Goal: Task Accomplishment & Management: Manage account settings

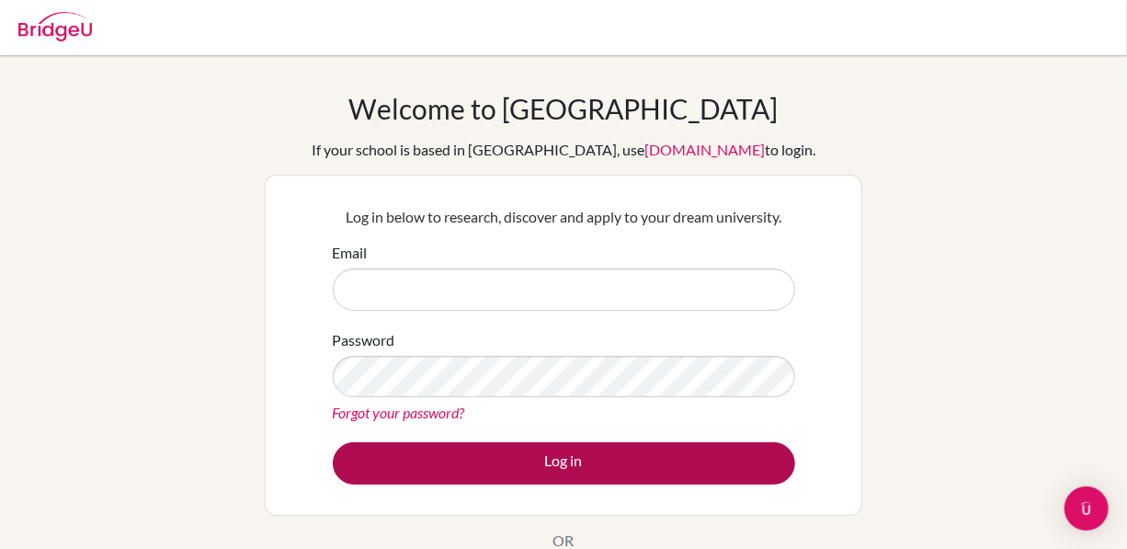
type input "[PERSON_NAME][EMAIL_ADDRESS][DOMAIN_NAME]"
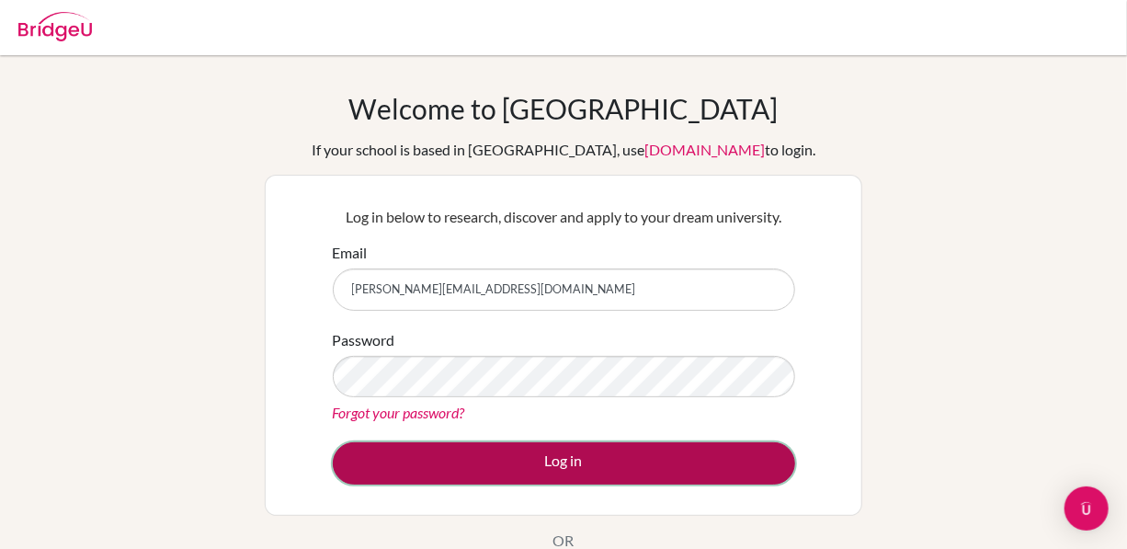
click at [578, 447] on button "Log in" at bounding box center [564, 463] width 462 height 42
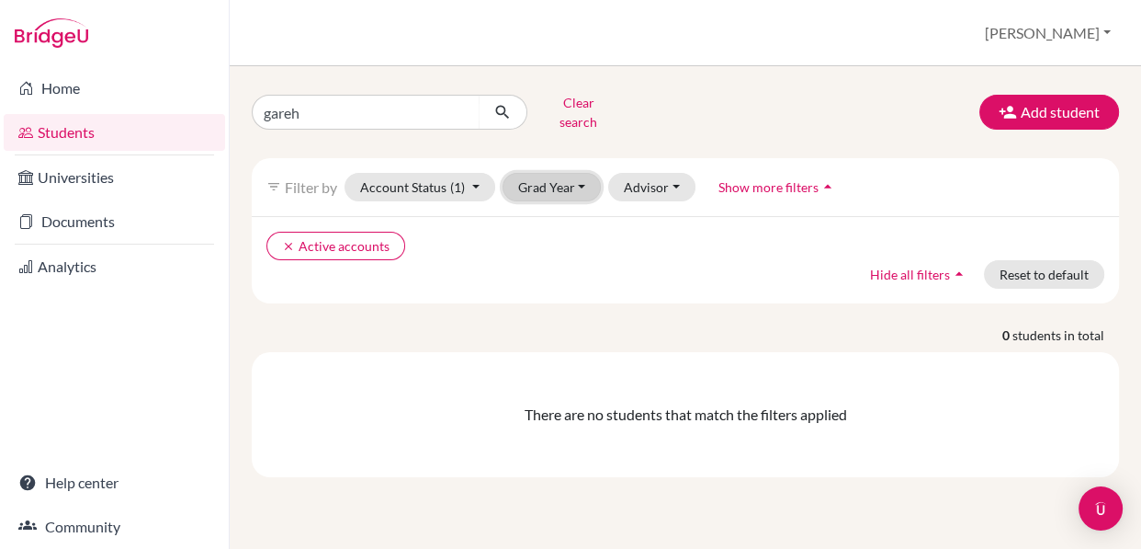
click at [584, 173] on button "Grad Year" at bounding box center [552, 187] width 99 height 28
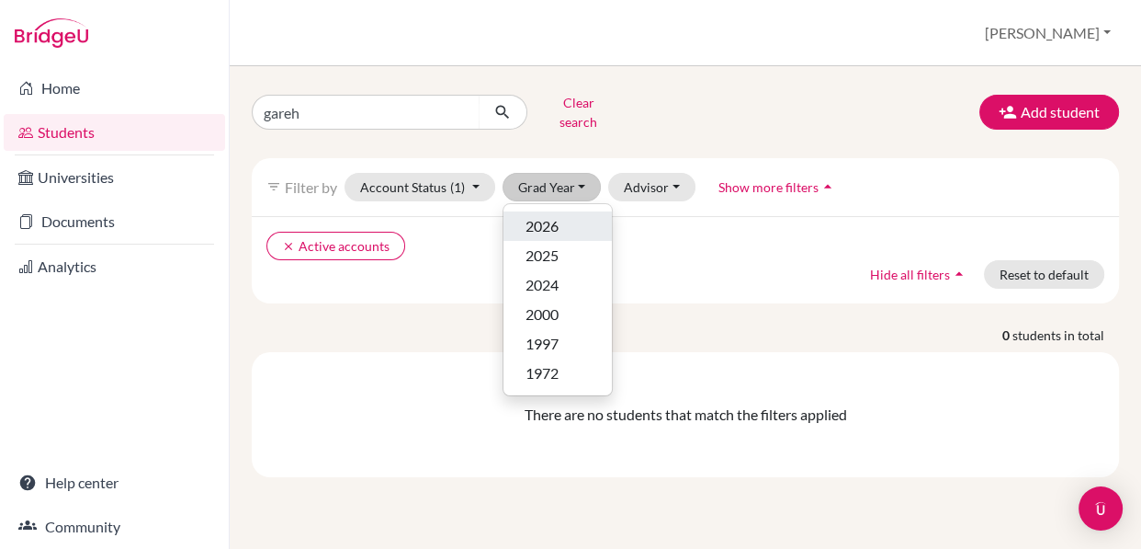
click at [564, 215] on div "2026" at bounding box center [558, 226] width 64 height 22
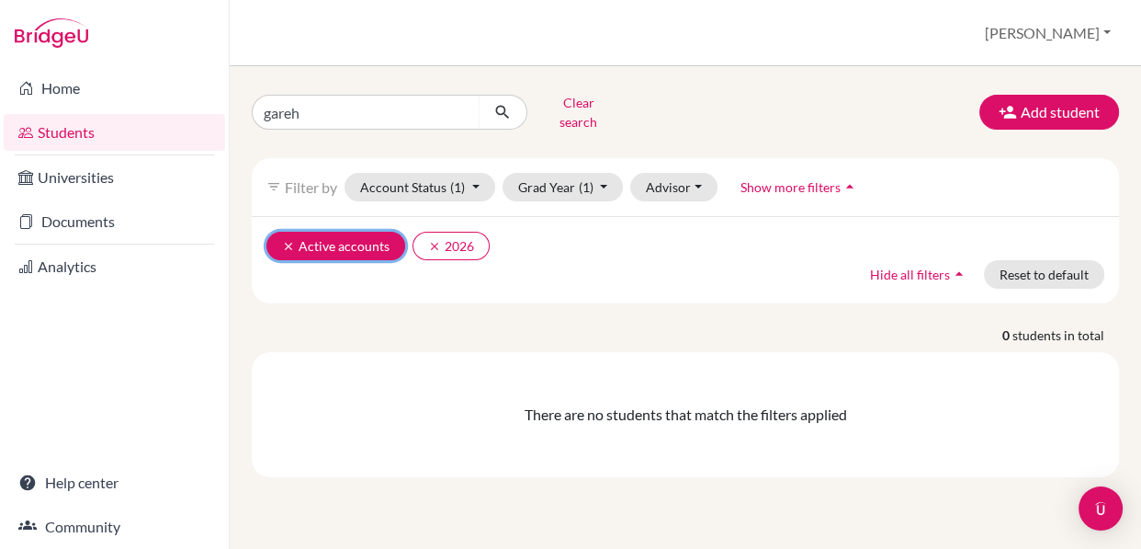
click at [289, 240] on icon "clear" at bounding box center [288, 246] width 13 height 13
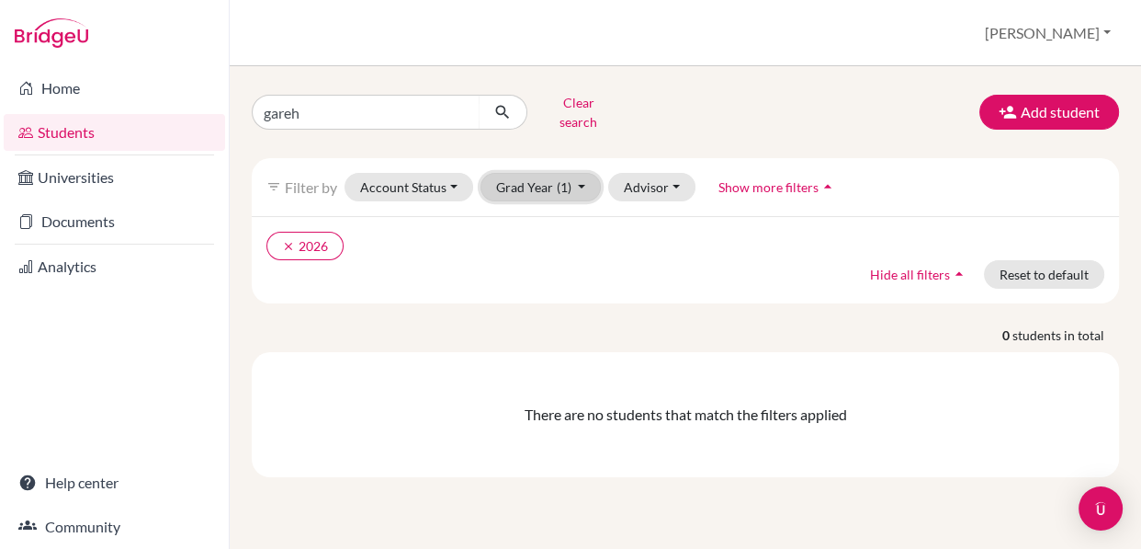
click at [580, 176] on button "Grad Year (1)" at bounding box center [541, 187] width 121 height 28
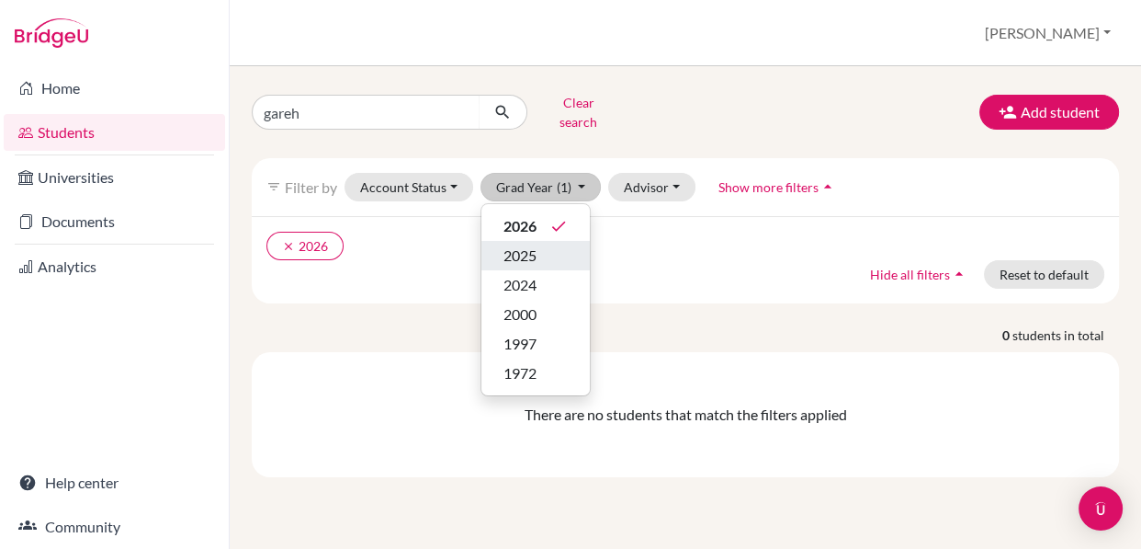
click at [542, 244] on div "2025" at bounding box center [536, 255] width 64 height 22
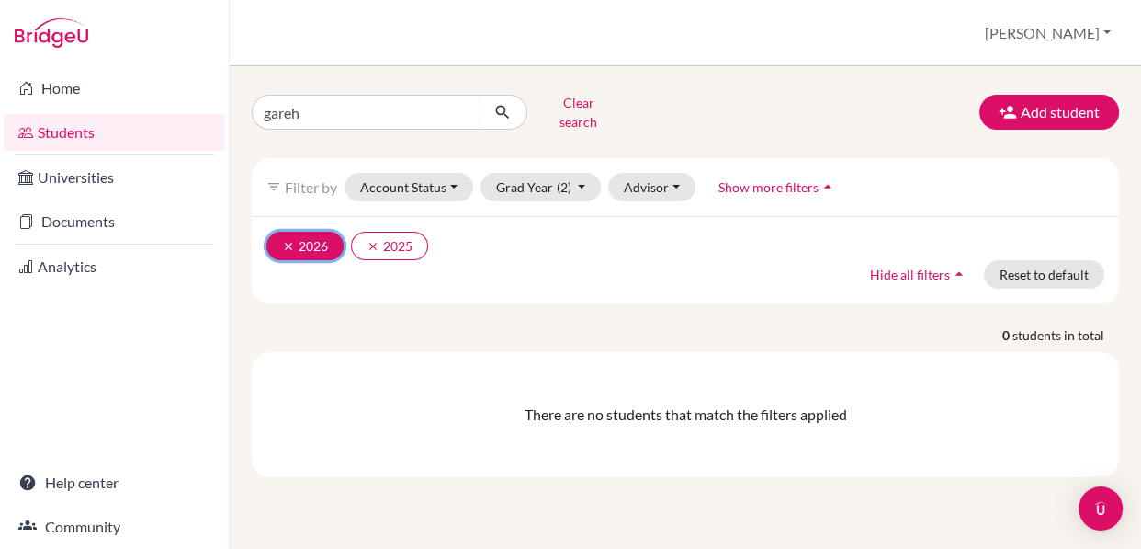
click at [290, 240] on icon "clear" at bounding box center [288, 246] width 13 height 13
click at [289, 240] on icon "clear" at bounding box center [288, 246] width 13 height 13
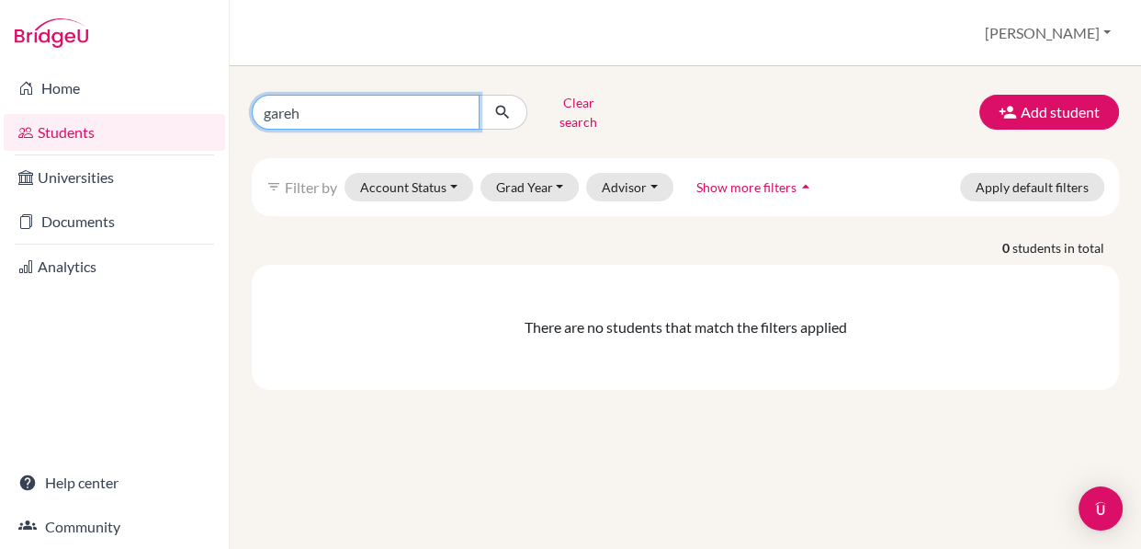
click at [420, 101] on input "gareh" at bounding box center [366, 112] width 228 height 35
type input "g"
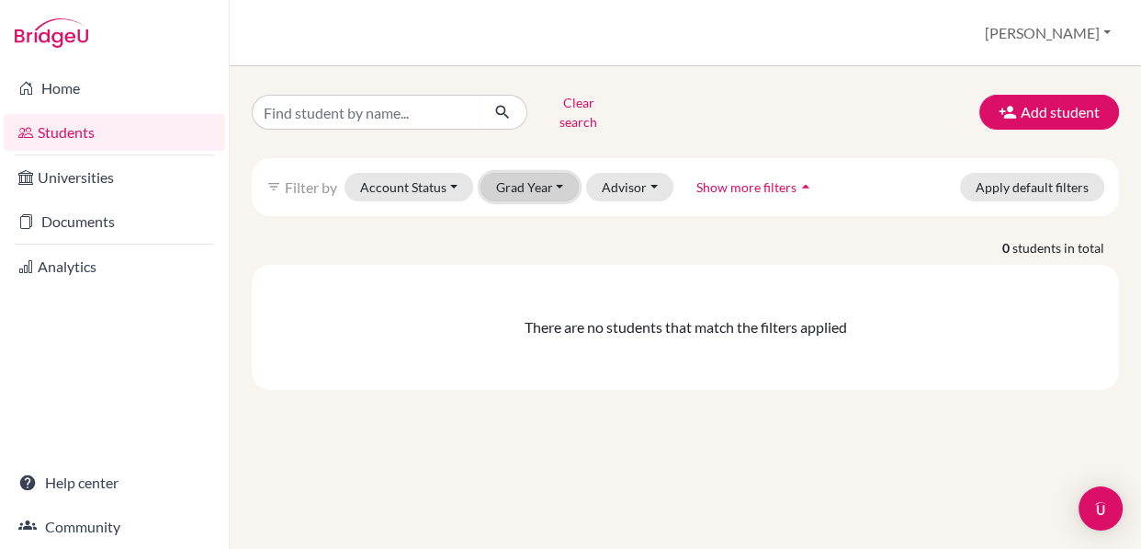
click at [551, 174] on button "Grad Year" at bounding box center [530, 187] width 99 height 28
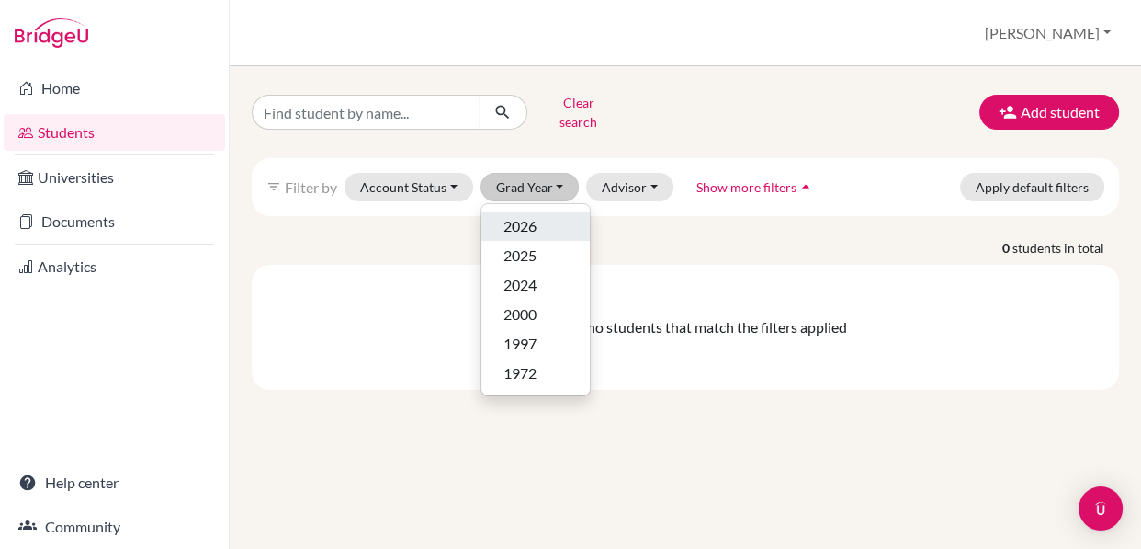
click at [539, 215] on div "2026" at bounding box center [536, 226] width 64 height 22
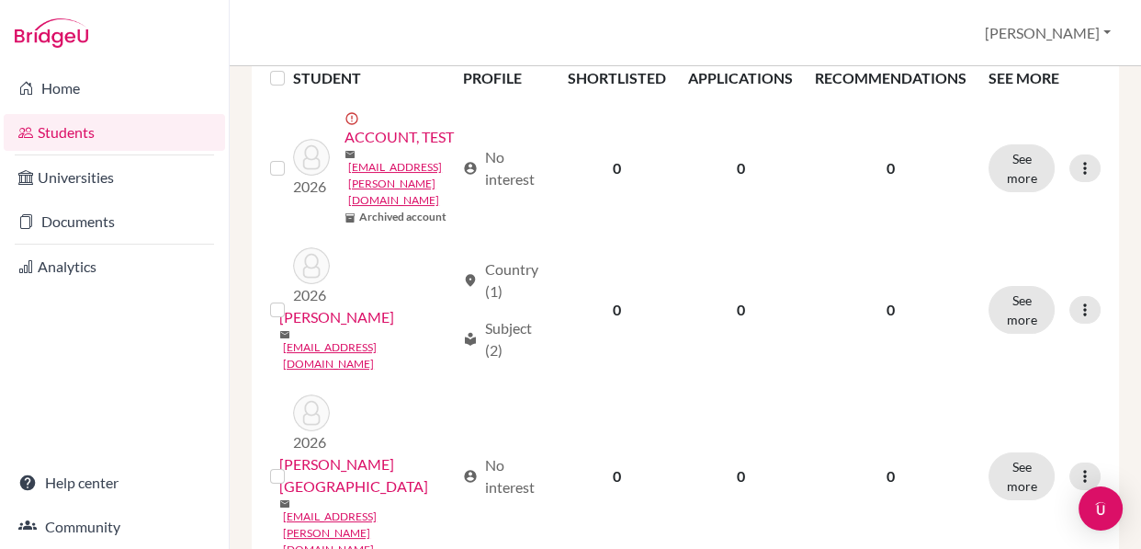
scroll to position [292, 0]
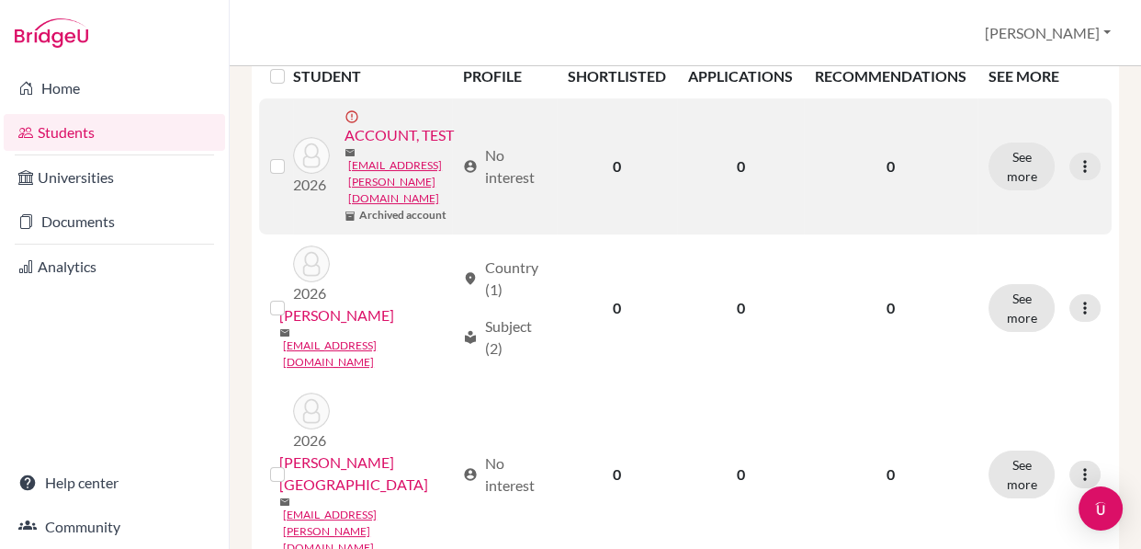
click at [292, 155] on label at bounding box center [292, 155] width 0 height 0
click at [0, 0] on input "checkbox" at bounding box center [0, 0] width 0 height 0
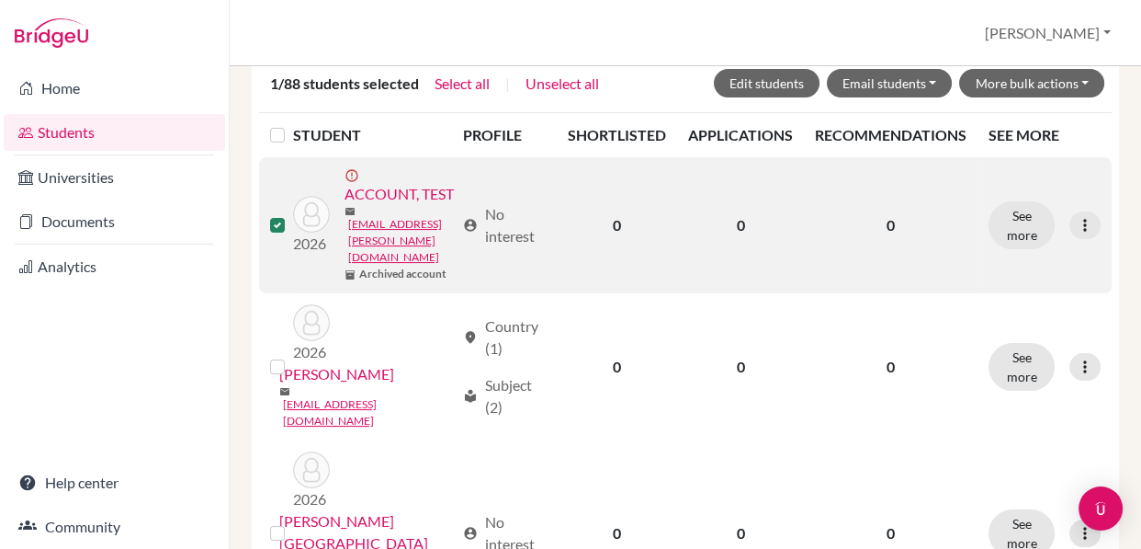
scroll to position [350, 0]
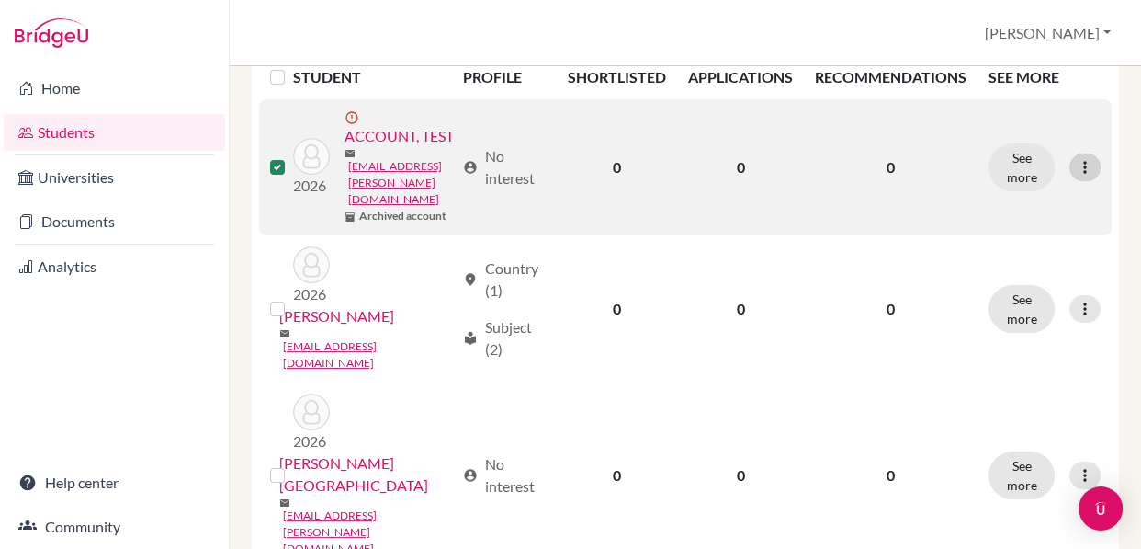
click at [1076, 172] on icon at bounding box center [1085, 167] width 18 height 18
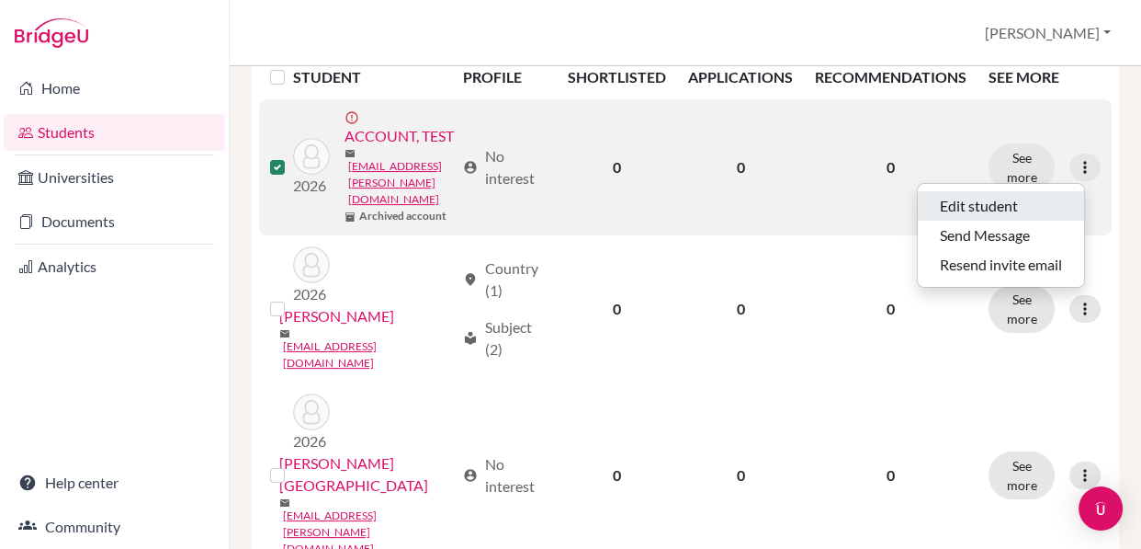
click at [970, 210] on button "Edit student" at bounding box center [1001, 205] width 166 height 29
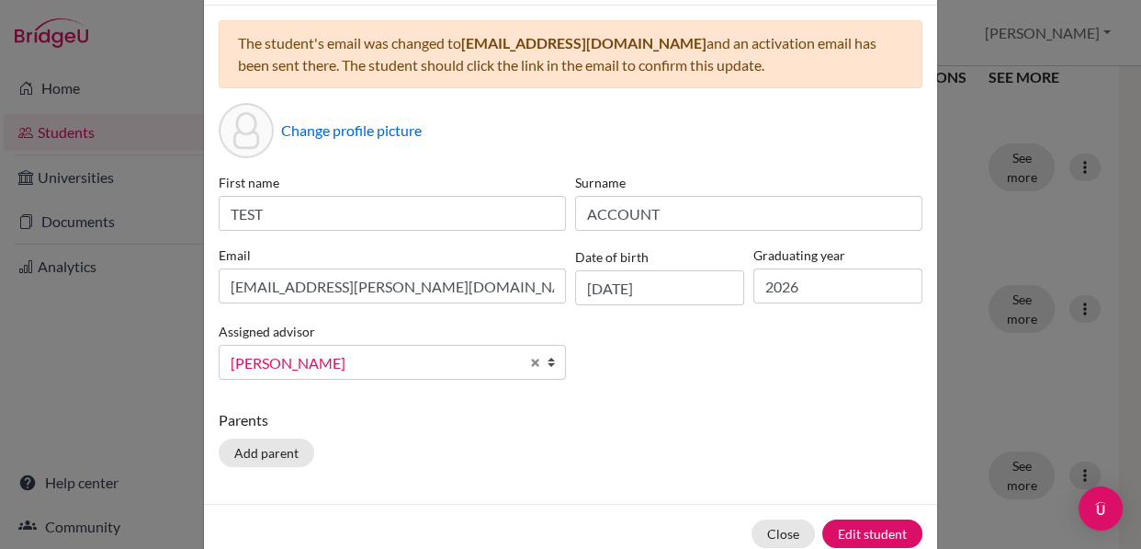
scroll to position [84, 0]
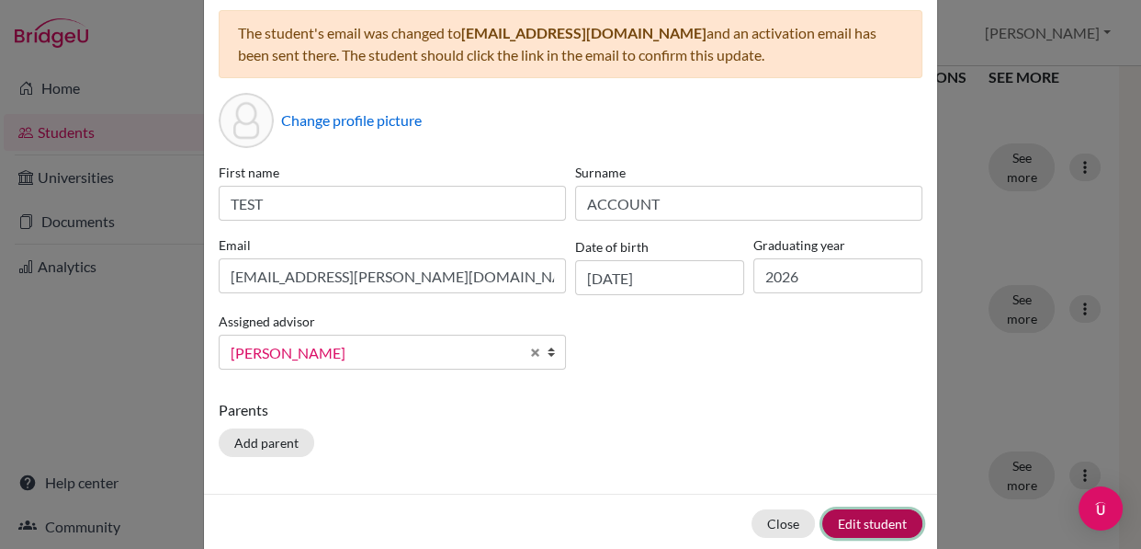
click at [854, 524] on button "Edit student" at bounding box center [872, 523] width 100 height 28
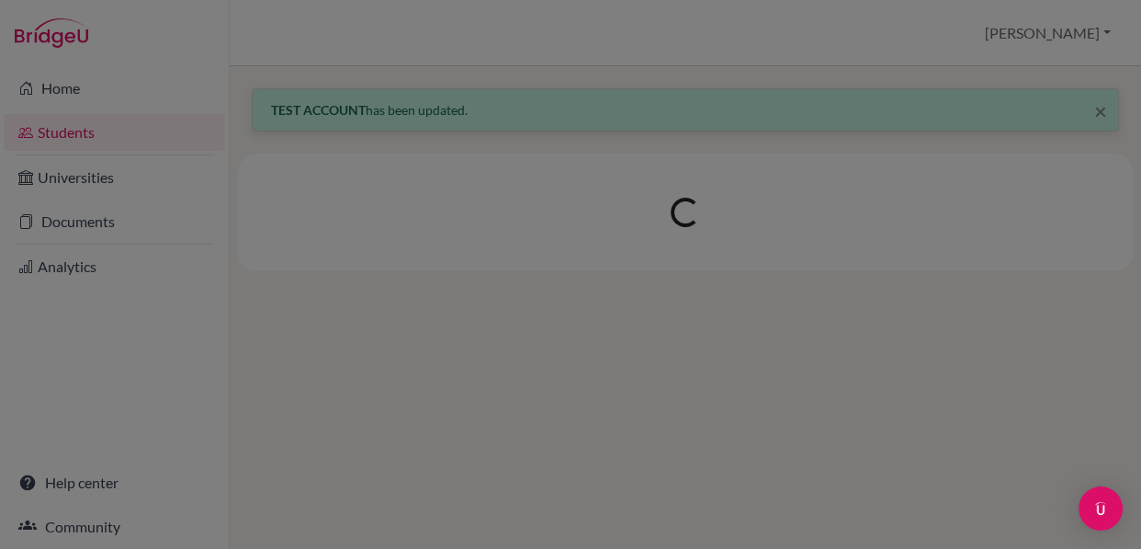
scroll to position [0, 0]
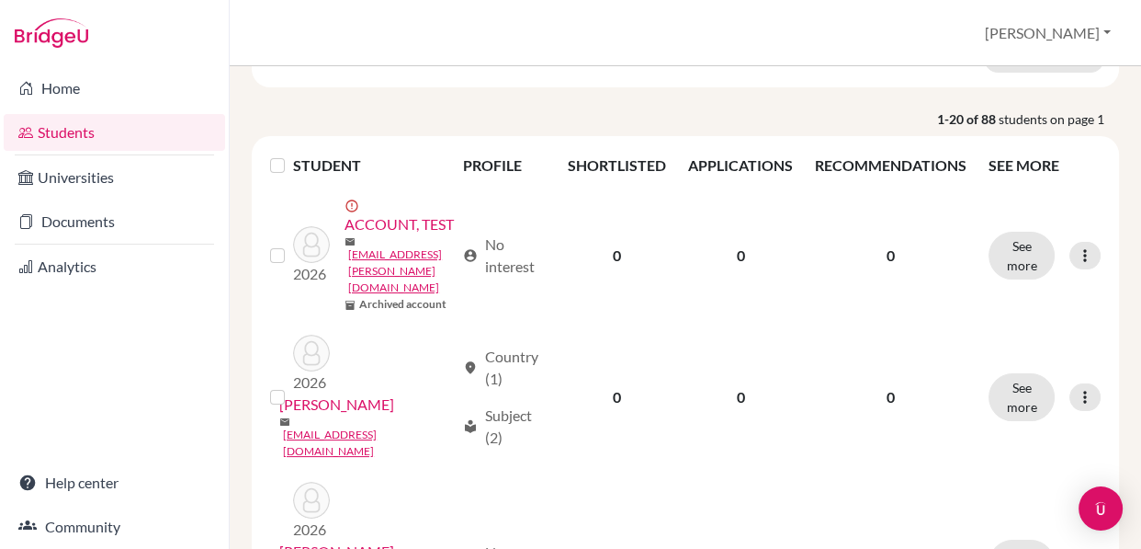
scroll to position [273, 0]
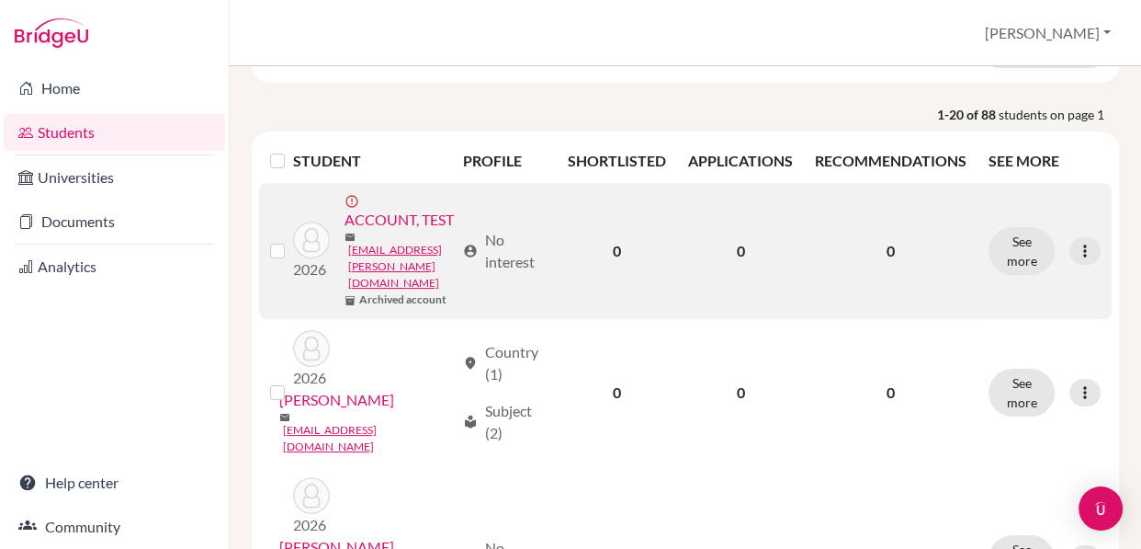
click at [359, 304] on b "Archived account" at bounding box center [402, 299] width 87 height 17
click at [359, 301] on b "Archived account" at bounding box center [402, 299] width 87 height 17
click at [292, 240] on label at bounding box center [292, 240] width 0 height 0
click at [0, 0] on input "checkbox" at bounding box center [0, 0] width 0 height 0
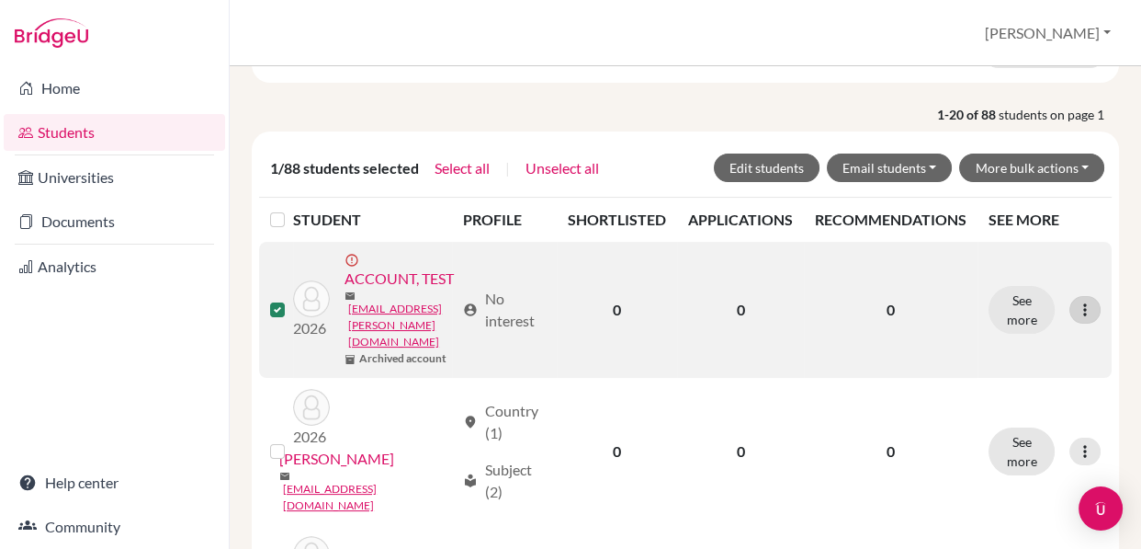
click at [1076, 307] on icon at bounding box center [1085, 309] width 18 height 18
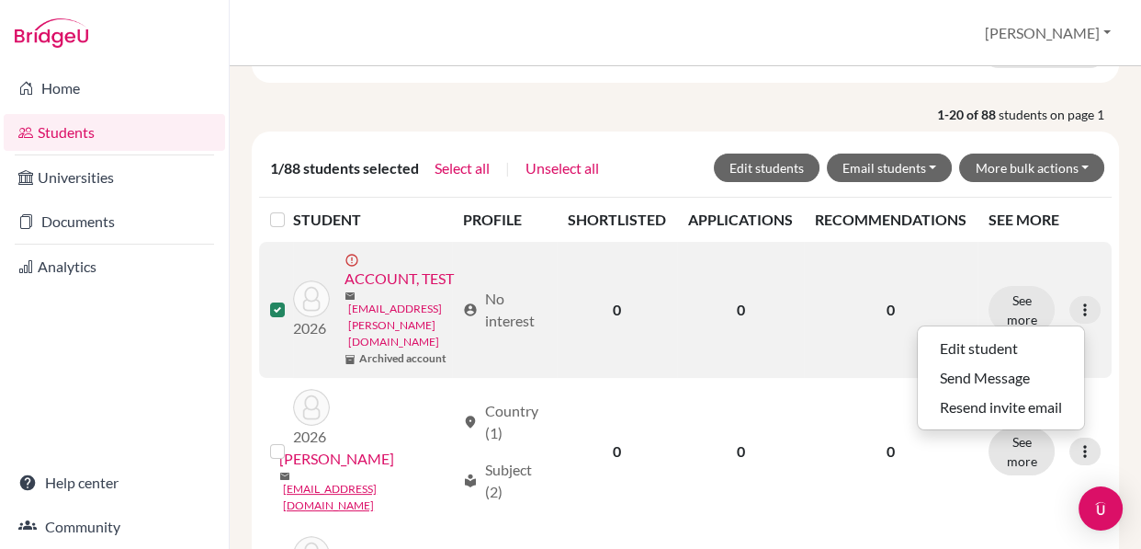
click at [396, 345] on link "leopald.hansen@ellesmere.com" at bounding box center [401, 325] width 107 height 50
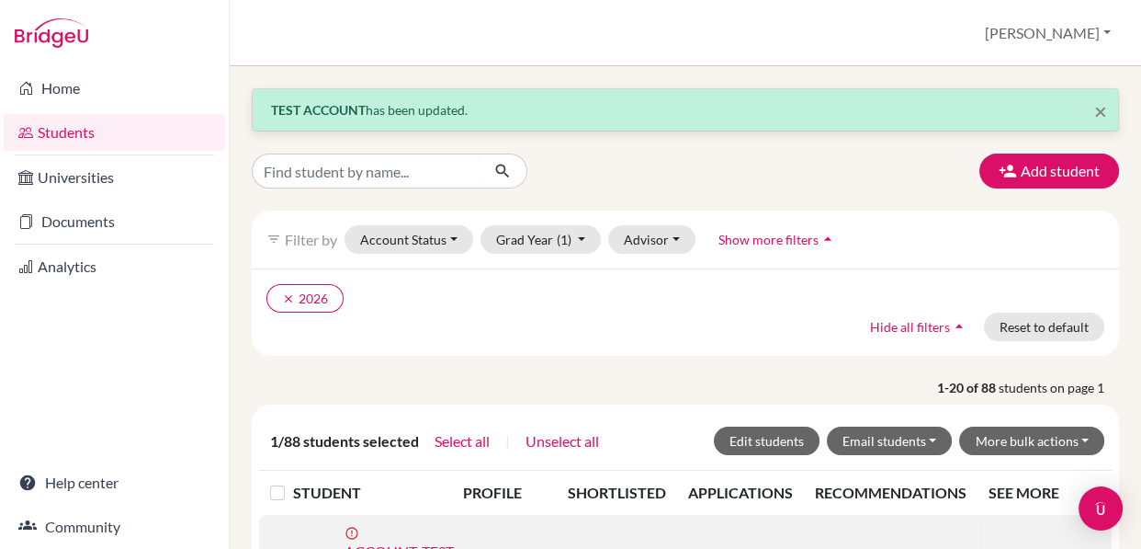
scroll to position [0, 0]
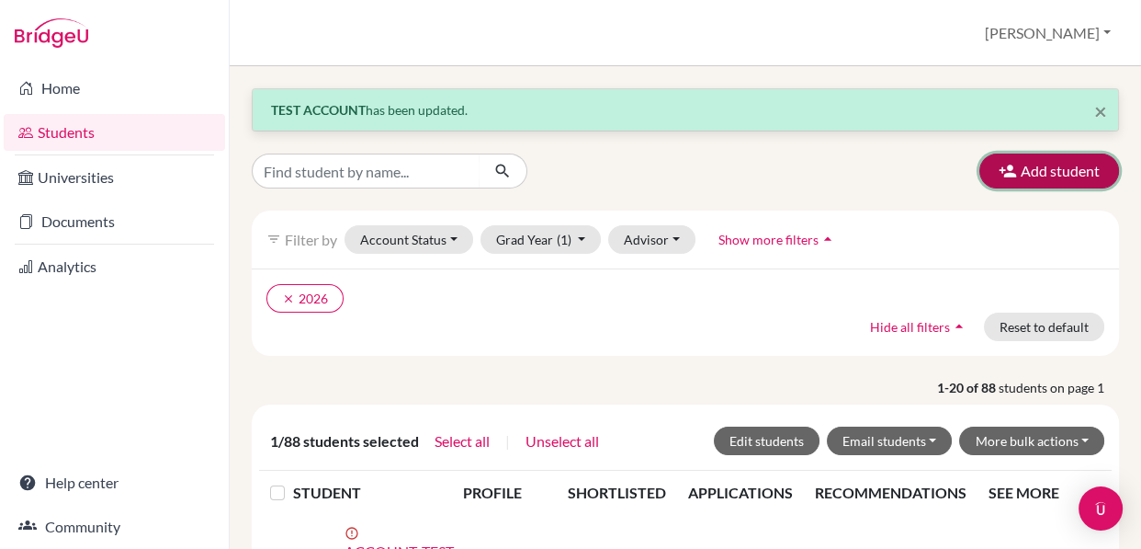
click at [1026, 165] on button "Add student" at bounding box center [1050, 170] width 140 height 35
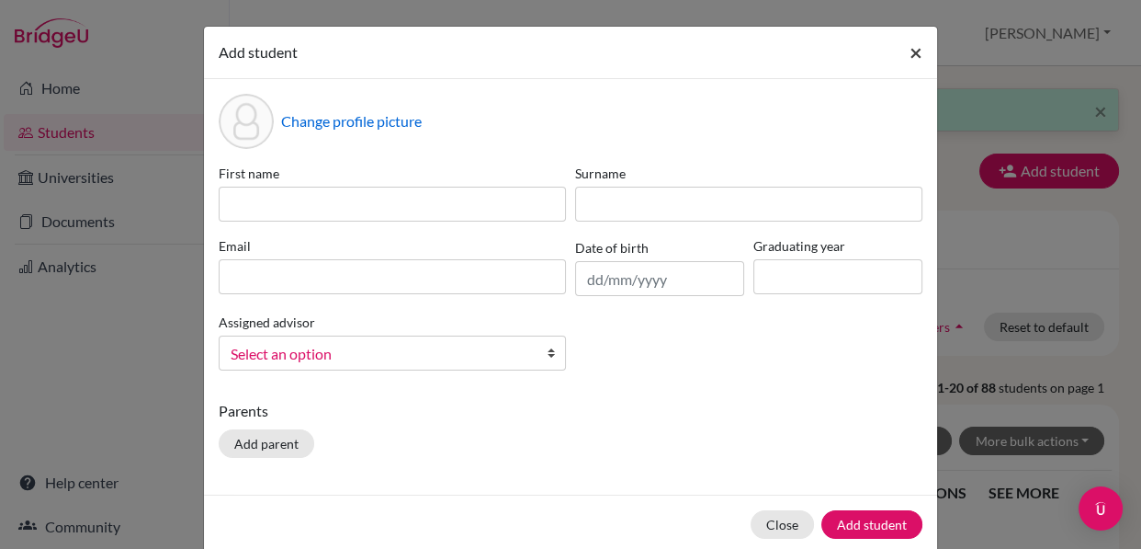
click at [910, 54] on span "×" at bounding box center [916, 52] width 13 height 27
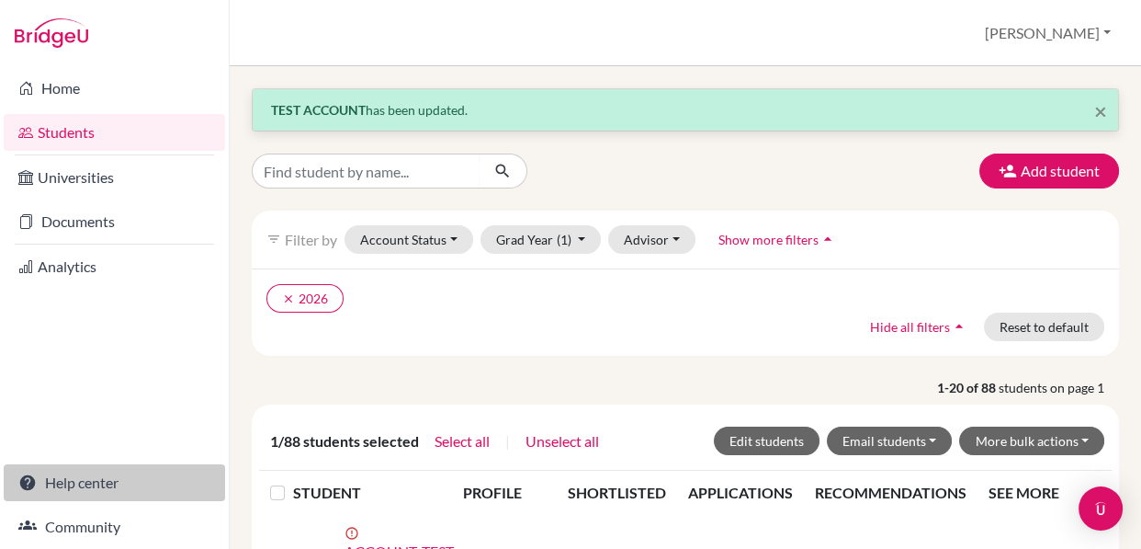
click at [100, 482] on link "Help center" at bounding box center [114, 482] width 221 height 37
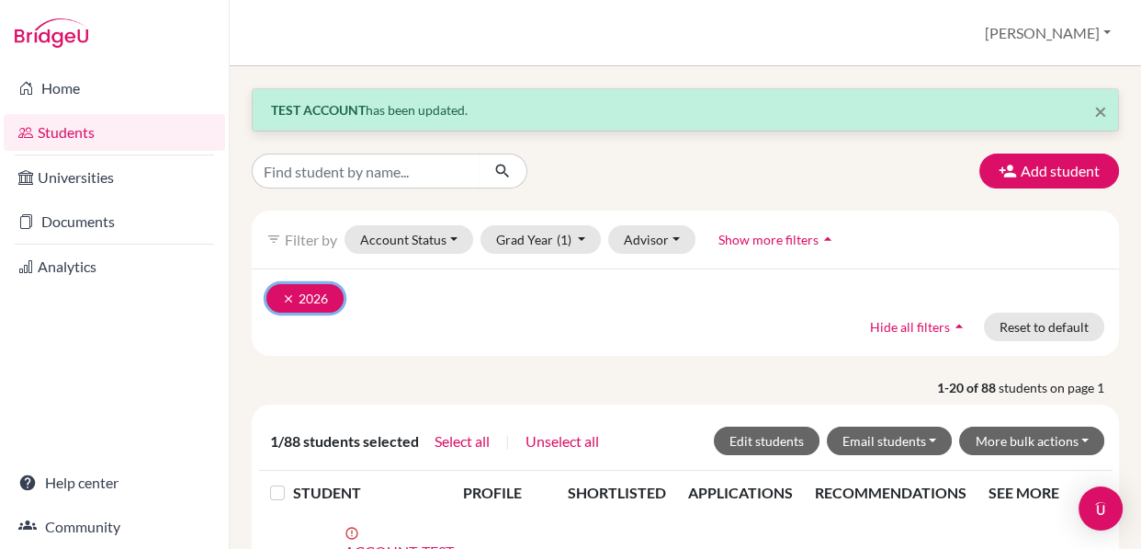
click at [293, 292] on icon "clear" at bounding box center [288, 298] width 13 height 13
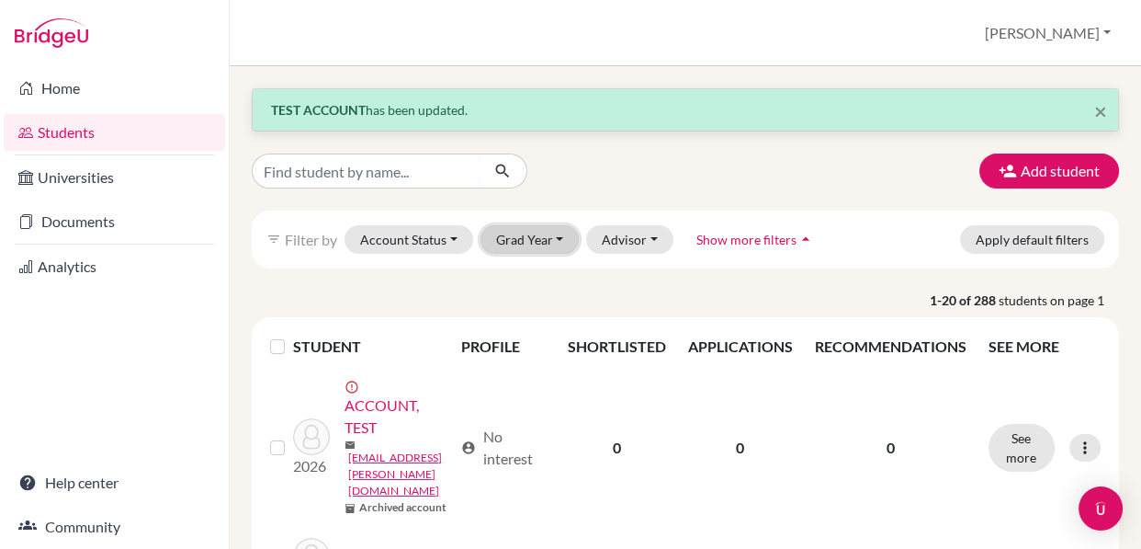
click at [544, 243] on button "Grad Year" at bounding box center [530, 239] width 99 height 28
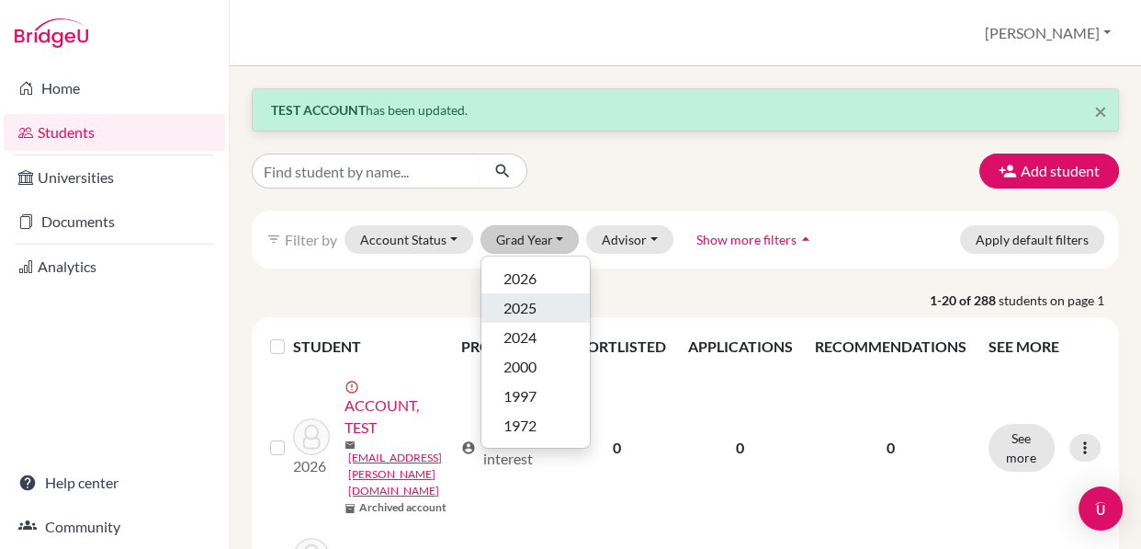
click at [522, 313] on span "2025" at bounding box center [520, 308] width 33 height 22
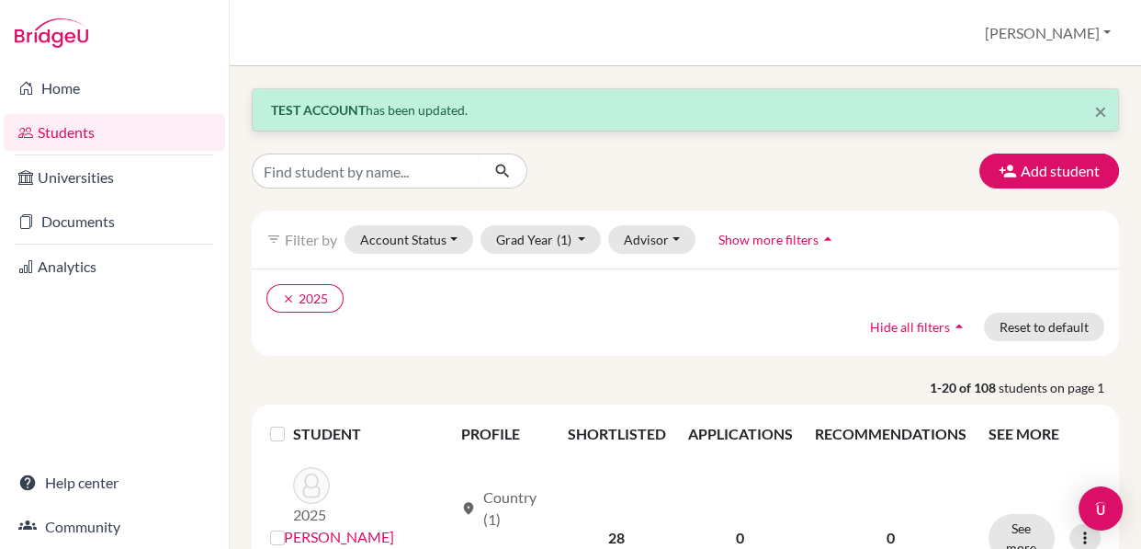
click at [292, 423] on label at bounding box center [292, 423] width 0 height 0
click at [0, 0] on input "checkbox" at bounding box center [0, 0] width 0 height 0
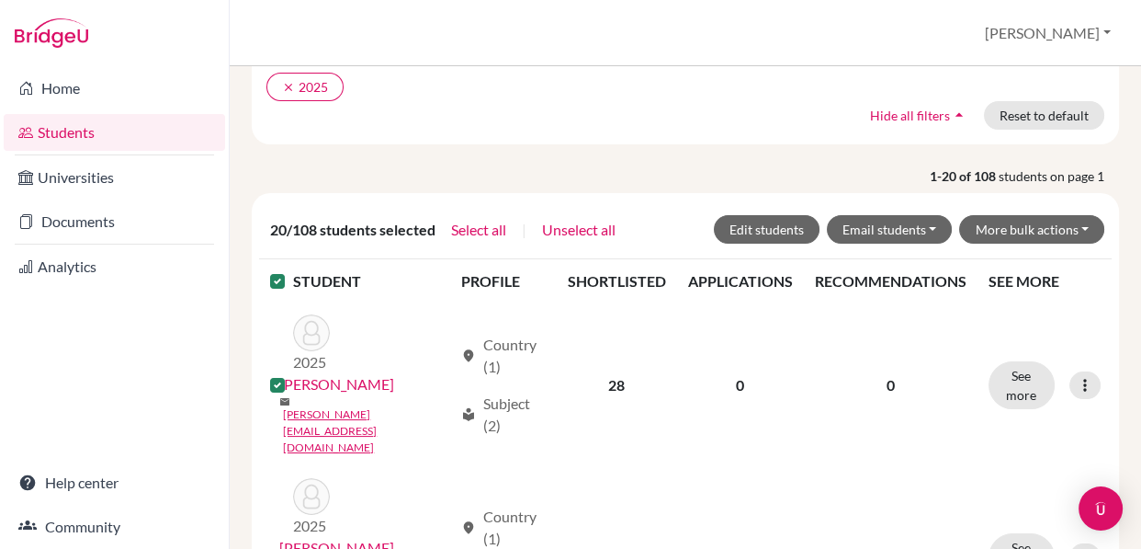
scroll to position [214, 0]
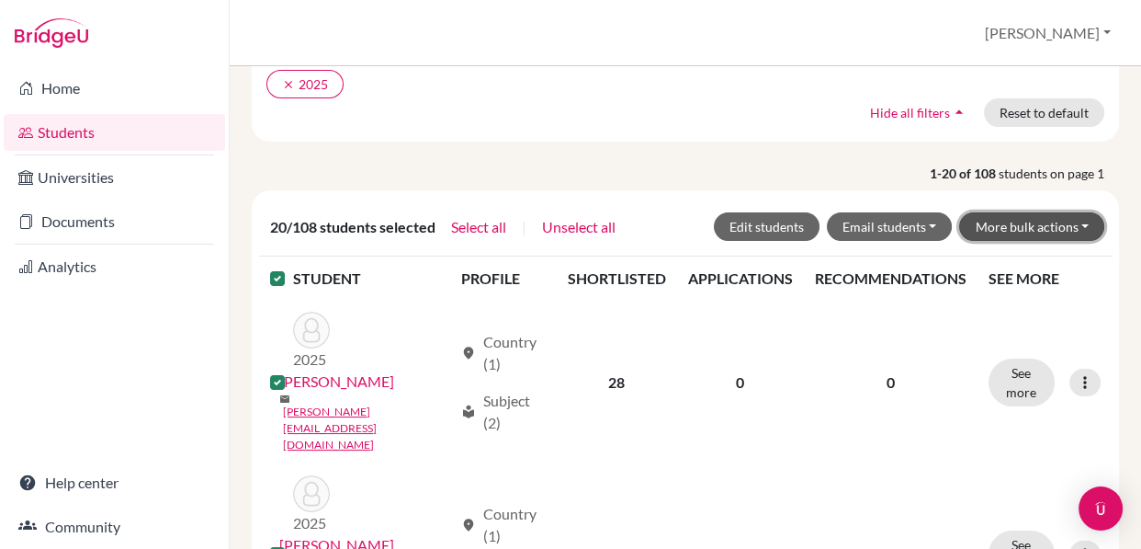
click at [1061, 219] on button "More bulk actions" at bounding box center [1031, 226] width 145 height 28
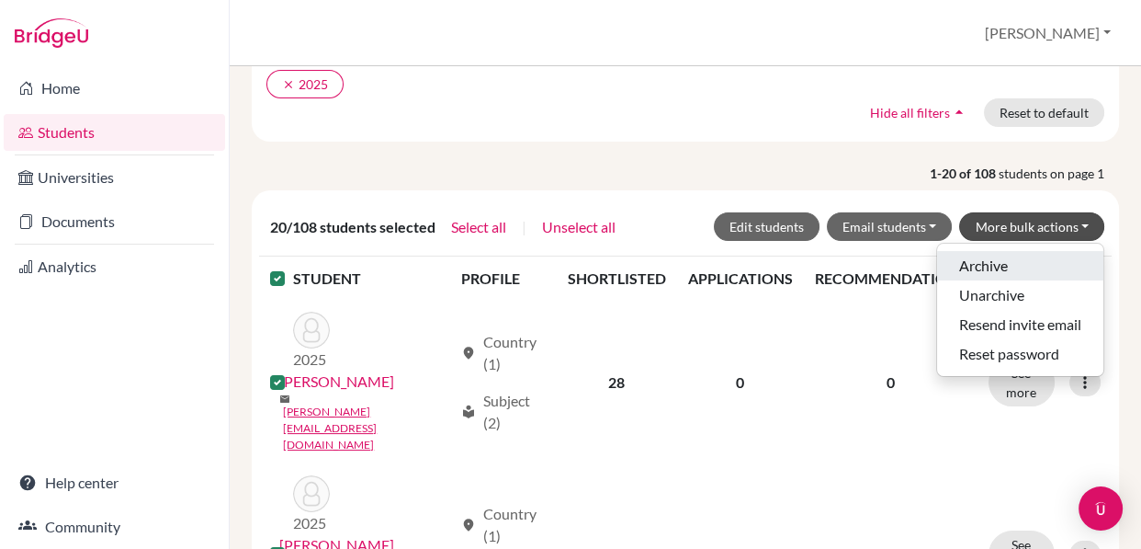
click at [1015, 259] on button "Archive" at bounding box center [1020, 265] width 166 height 29
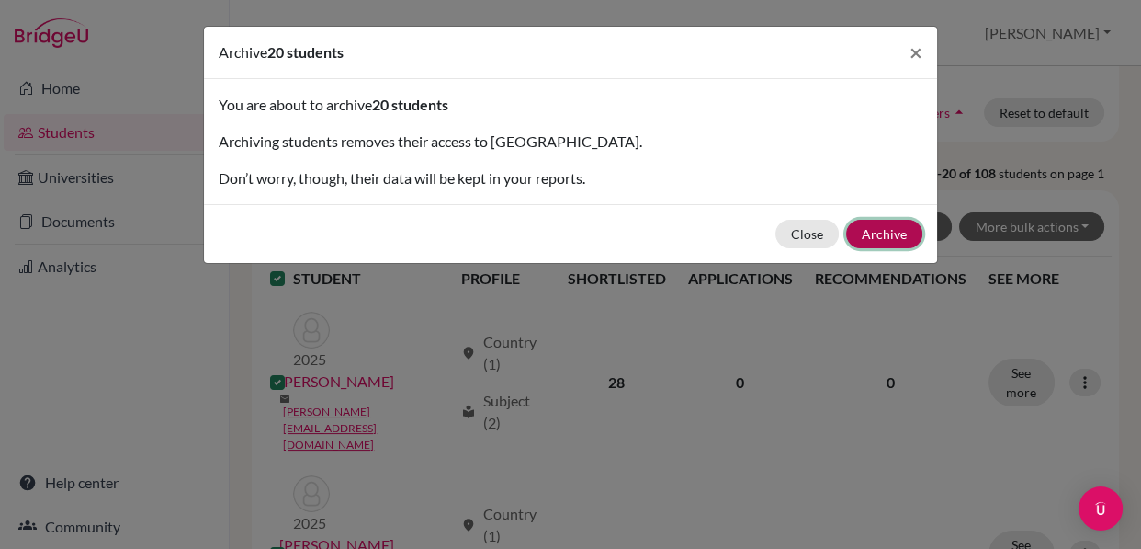
click at [882, 236] on button "Archive" at bounding box center [884, 234] width 76 height 28
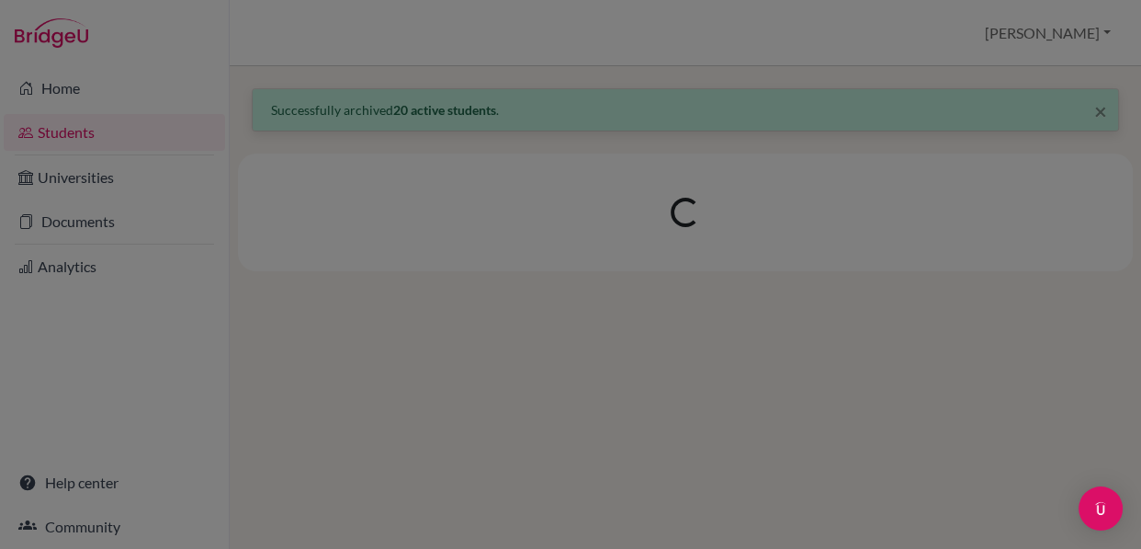
scroll to position [0, 0]
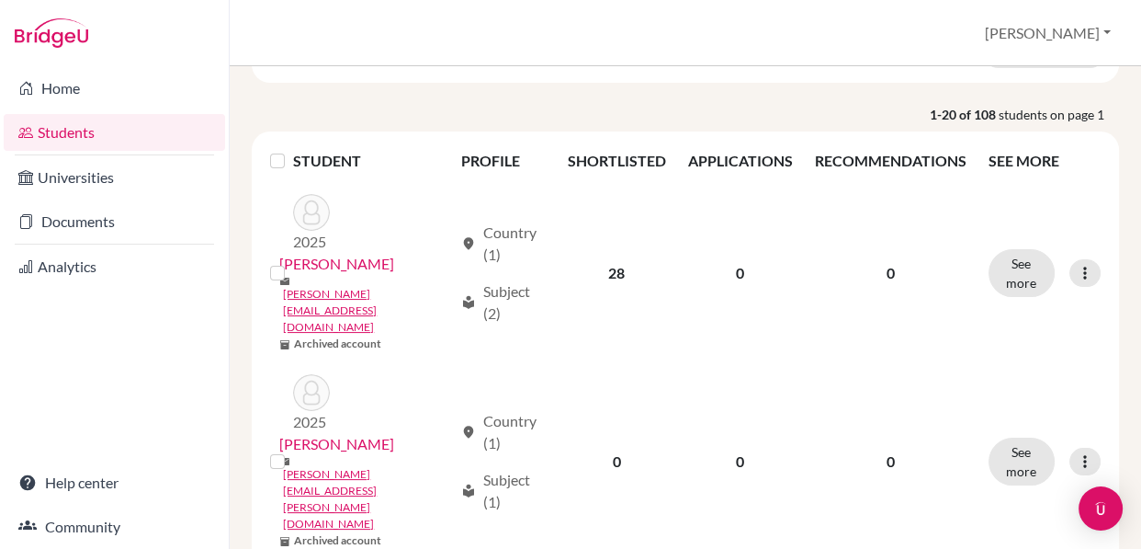
scroll to position [266, 0]
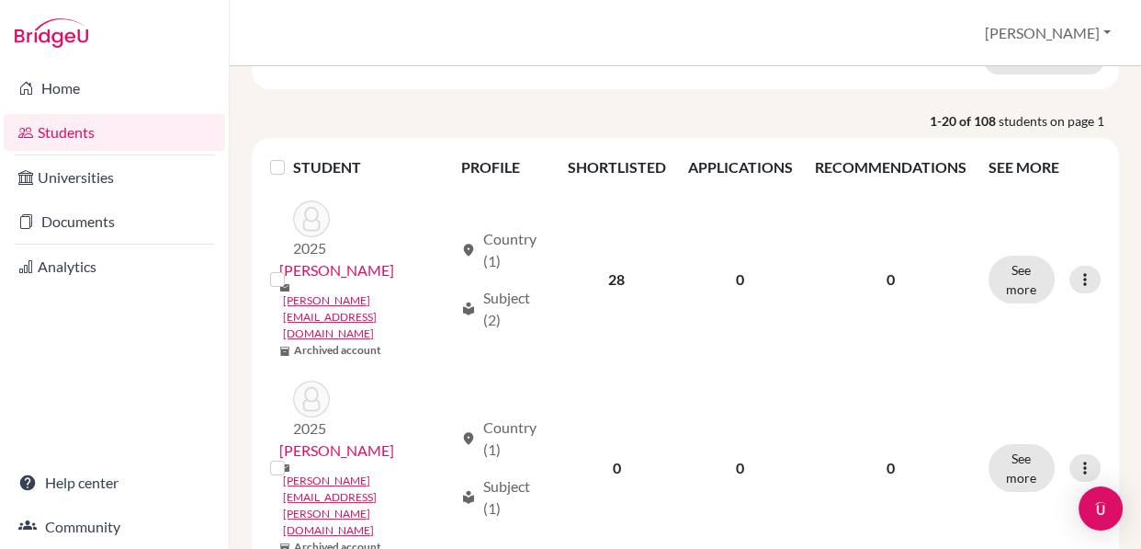
click at [292, 156] on label at bounding box center [292, 156] width 0 height 0
click at [0, 0] on input "checkbox" at bounding box center [0, 0] width 0 height 0
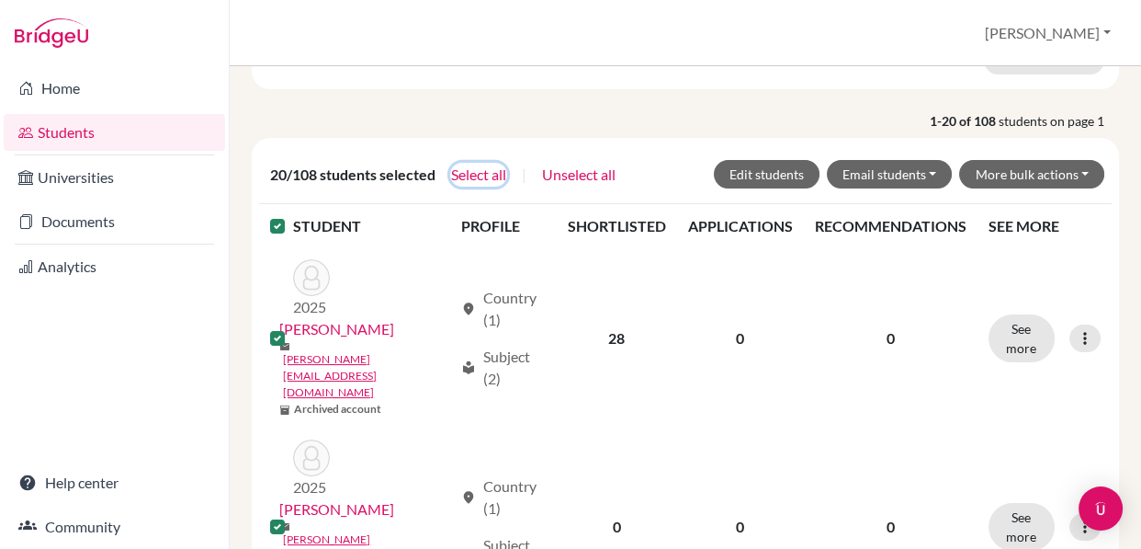
click at [480, 166] on button "Select all" at bounding box center [478, 175] width 57 height 24
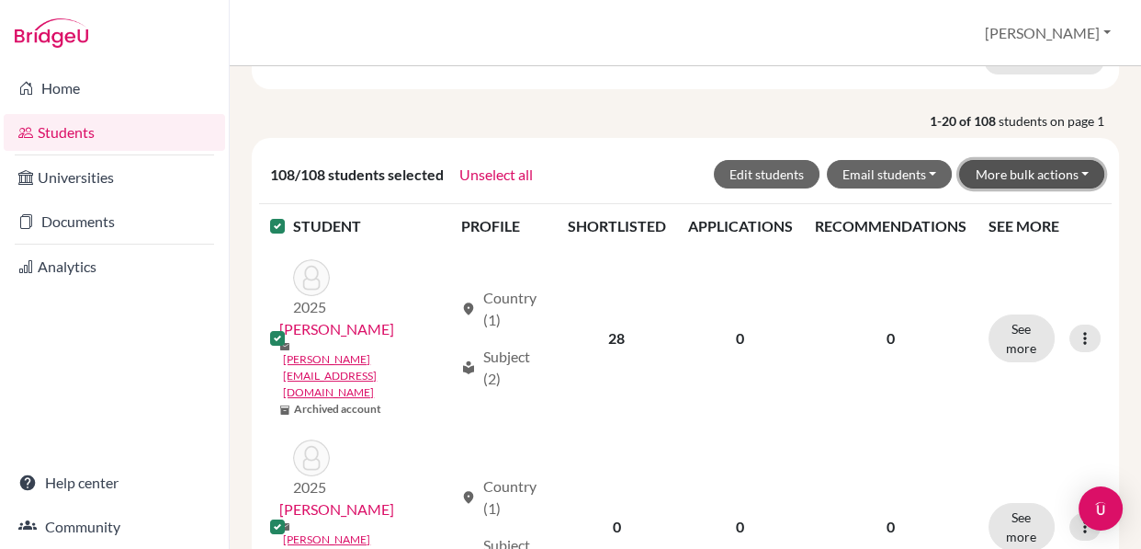
click at [1020, 165] on button "More bulk actions" at bounding box center [1031, 174] width 145 height 28
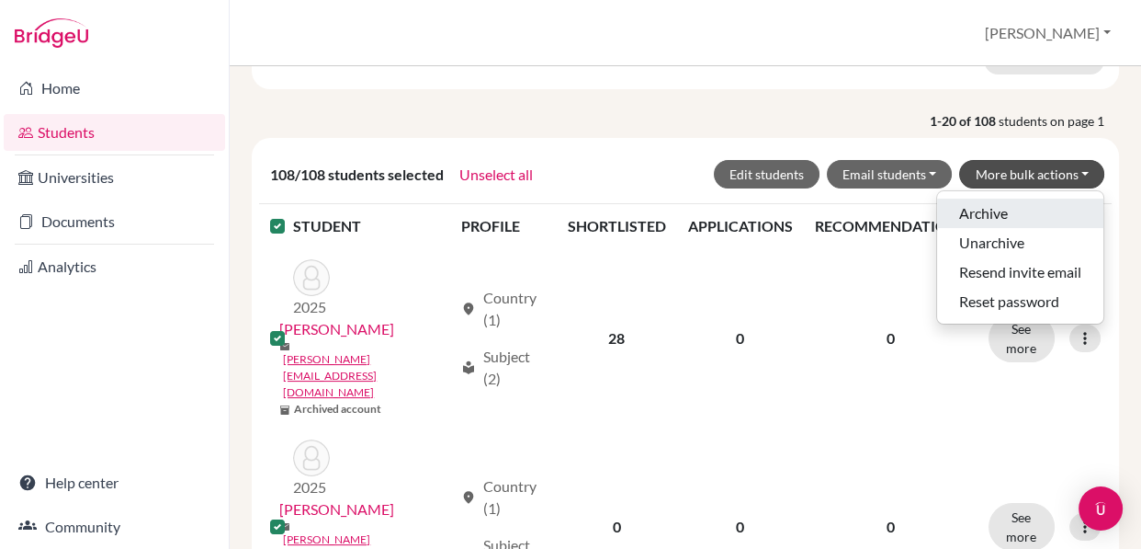
click at [995, 210] on button "Archive" at bounding box center [1020, 212] width 166 height 29
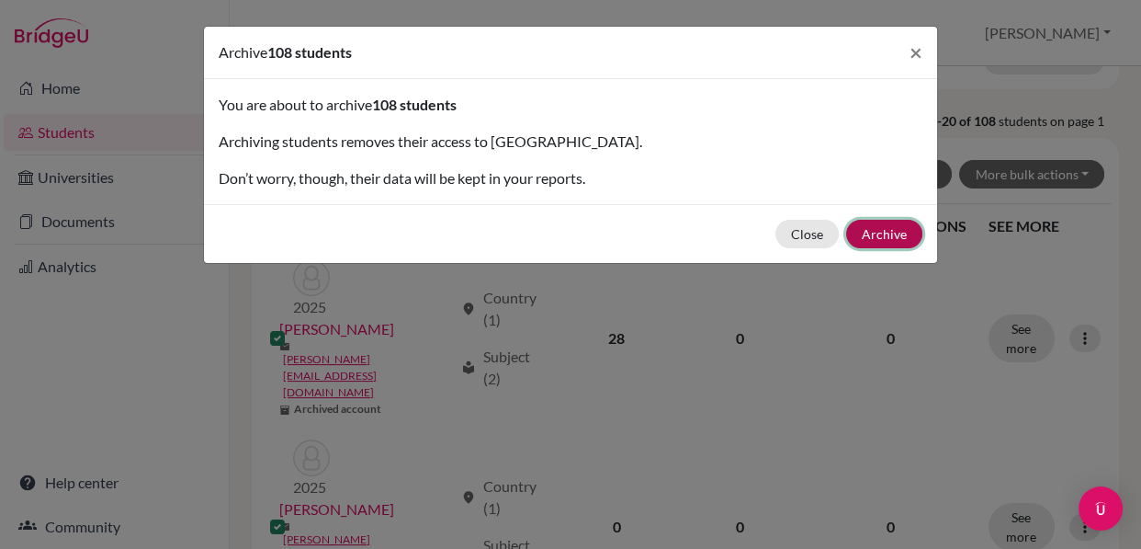
click at [900, 234] on button "Archive" at bounding box center [884, 234] width 76 height 28
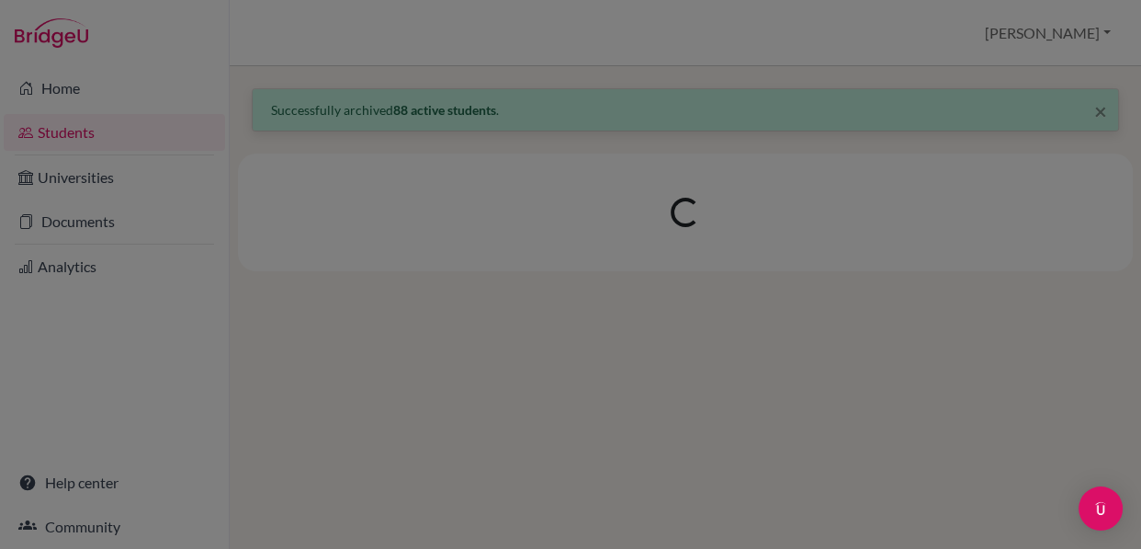
scroll to position [0, 0]
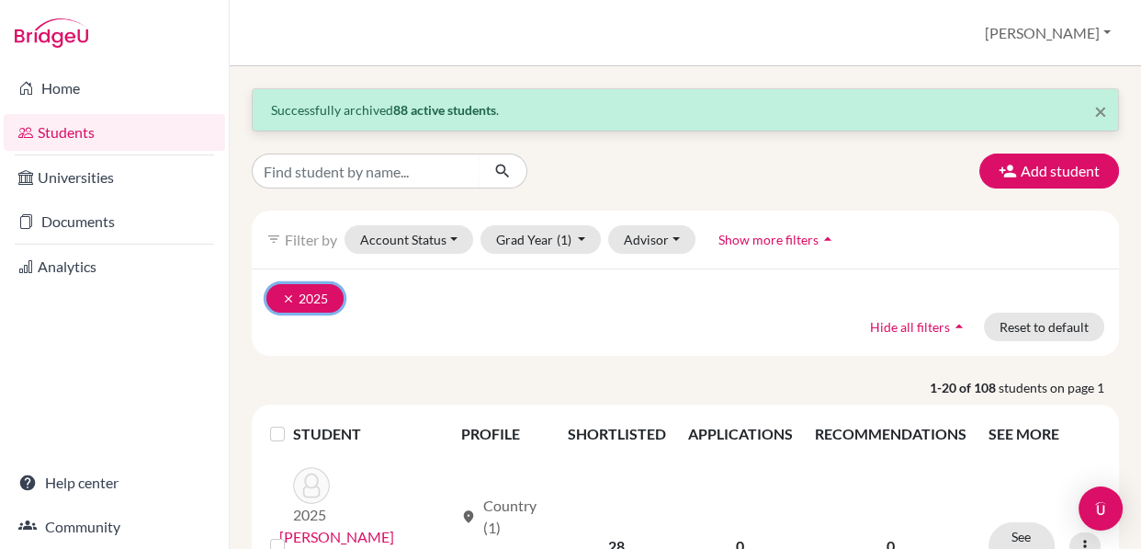
click at [285, 298] on icon "clear" at bounding box center [288, 298] width 13 height 13
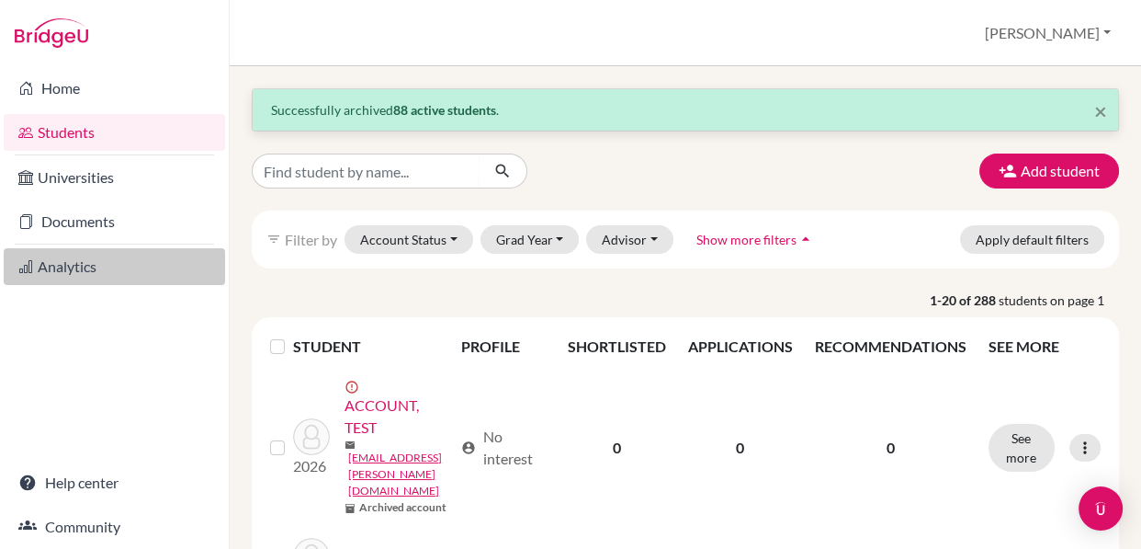
click at [80, 268] on link "Analytics" at bounding box center [114, 266] width 221 height 37
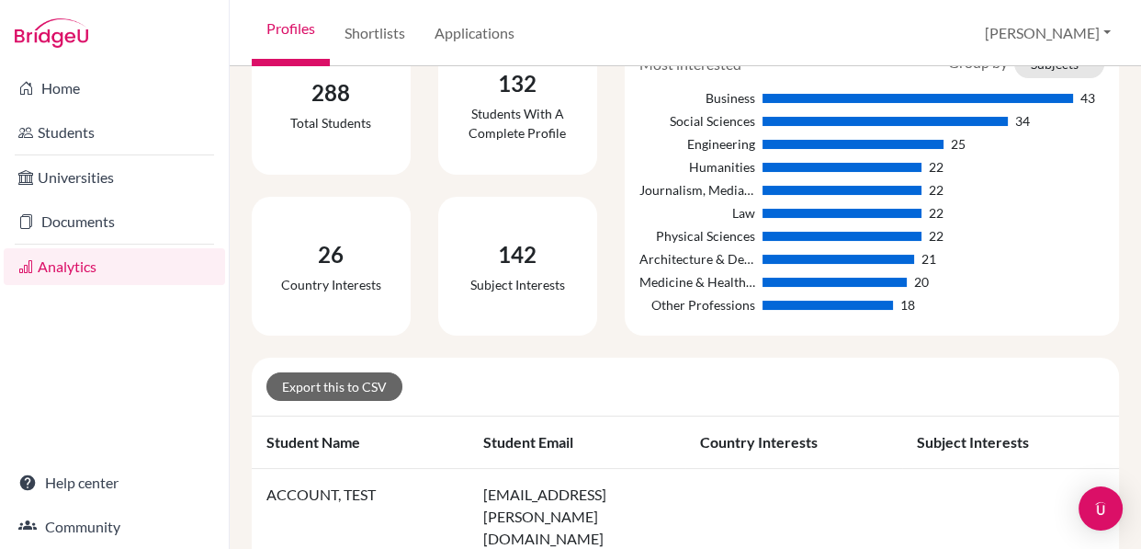
scroll to position [266, 0]
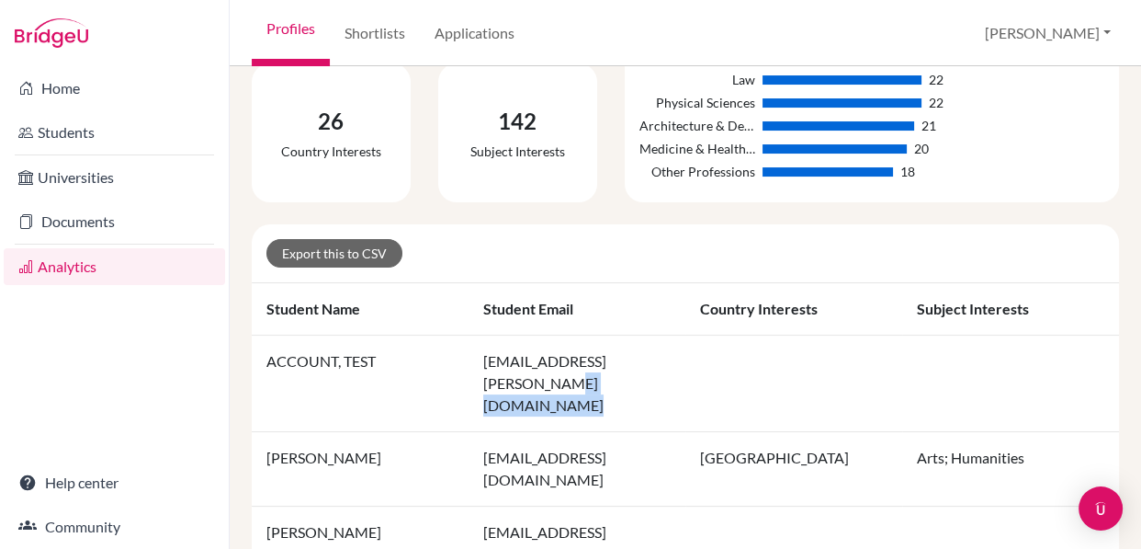
drag, startPoint x: 724, startPoint y: 374, endPoint x: 652, endPoint y: 365, distance: 72.3
click at [660, 366] on tr "ACCOUNT, TEST leopald.hansen@ellesmere.com" at bounding box center [685, 383] width 867 height 96
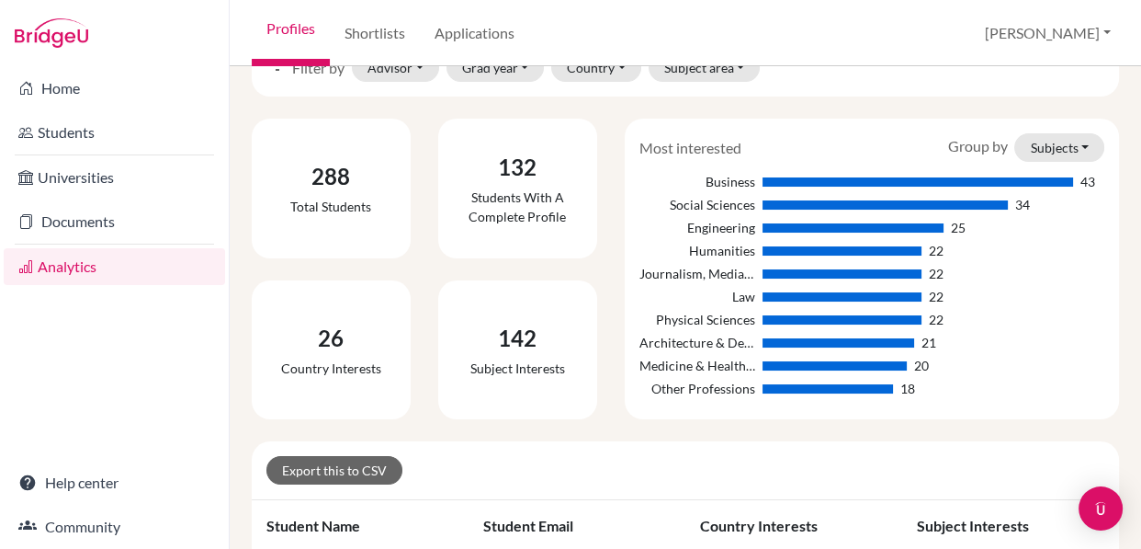
scroll to position [0, 0]
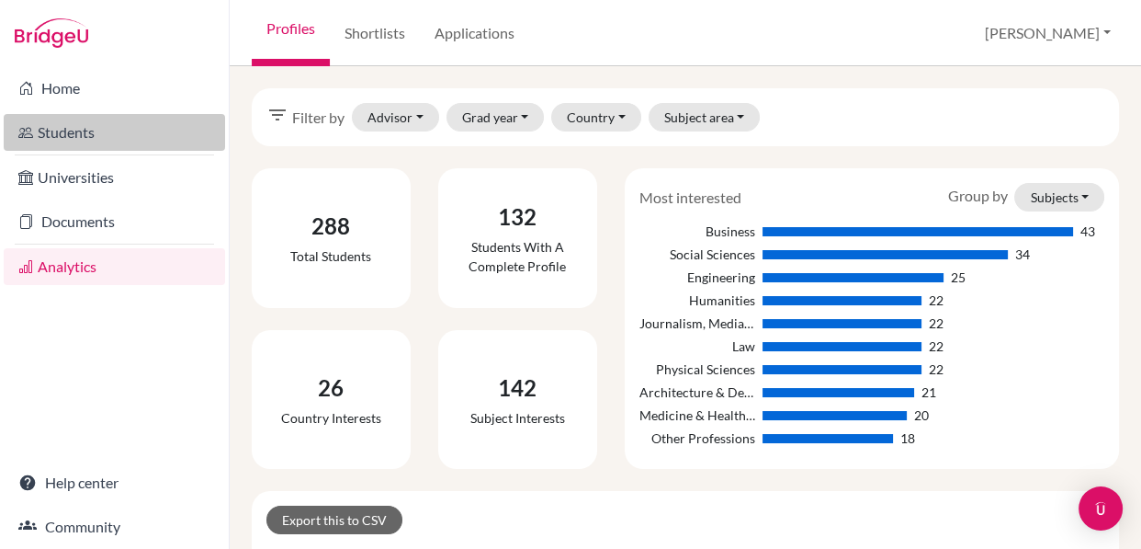
click at [96, 130] on link "Students" at bounding box center [114, 132] width 221 height 37
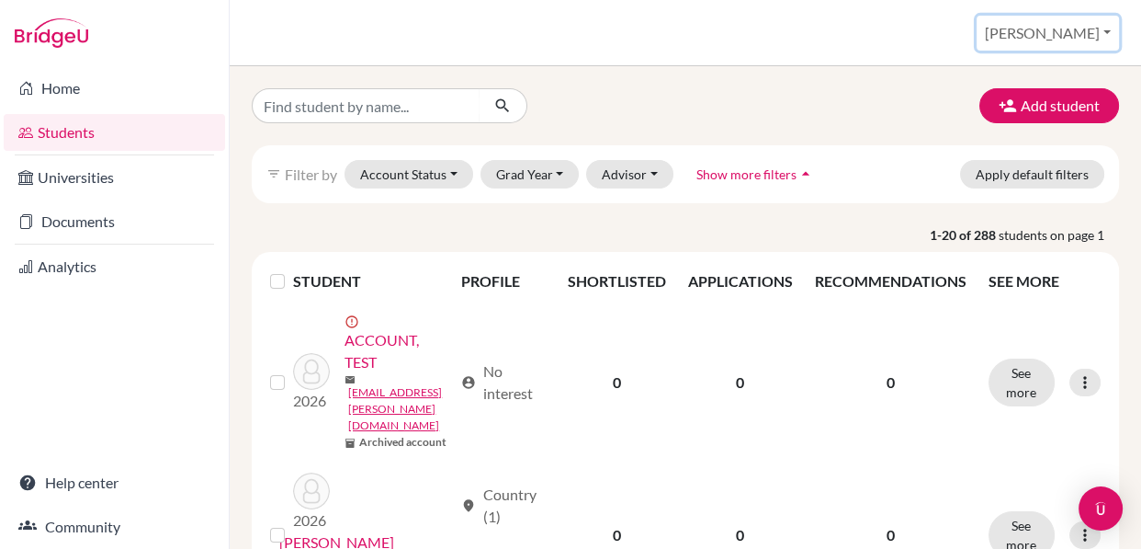
click at [1106, 31] on button "[PERSON_NAME]" at bounding box center [1048, 33] width 142 height 35
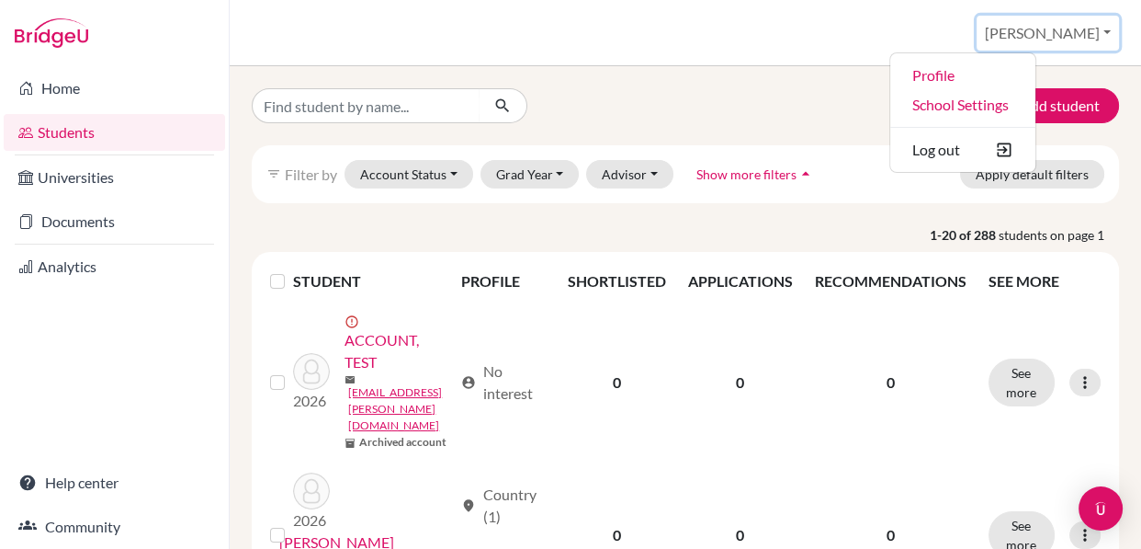
click at [1106, 31] on button "[PERSON_NAME]" at bounding box center [1048, 33] width 142 height 35
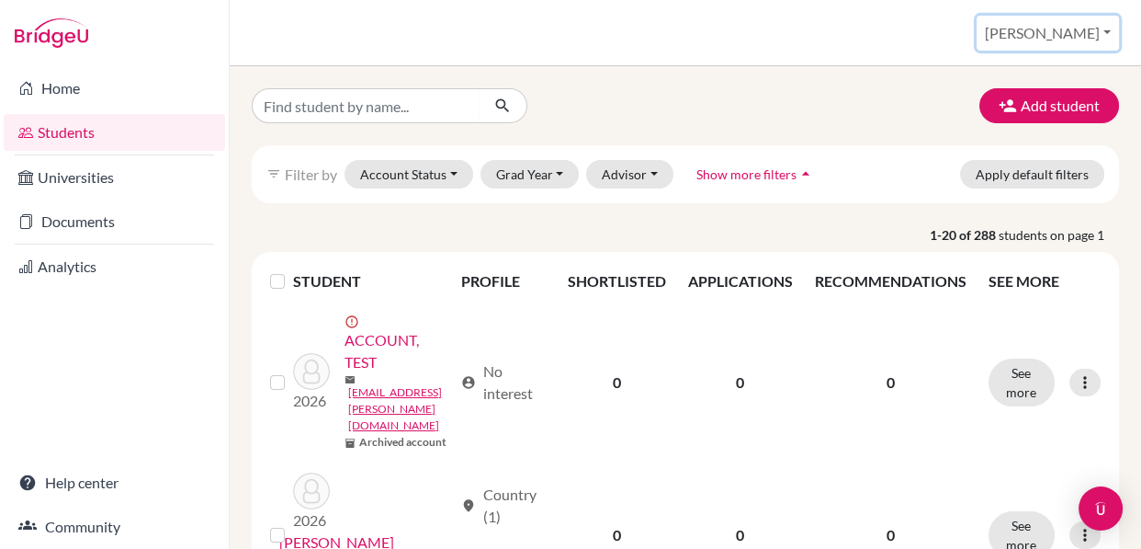
click at [1106, 31] on button "[PERSON_NAME]" at bounding box center [1048, 33] width 142 height 35
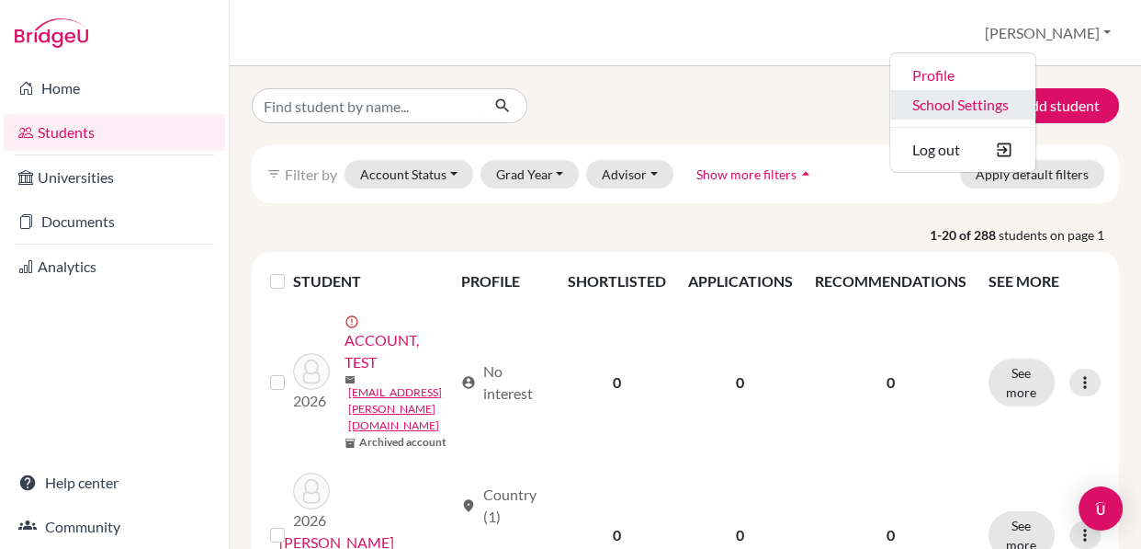
click at [1036, 108] on link "School Settings" at bounding box center [962, 104] width 145 height 29
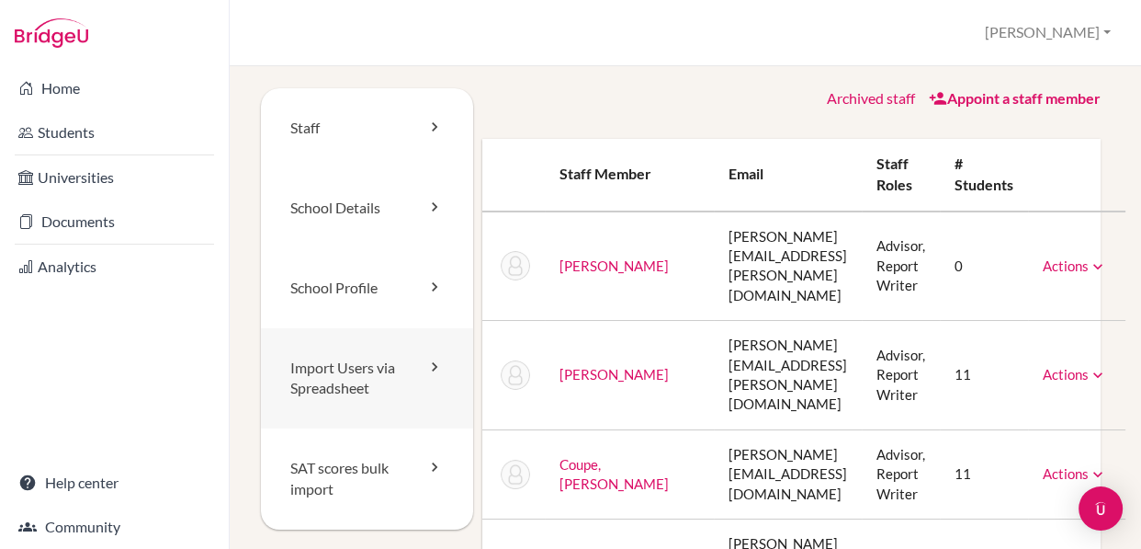
click at [419, 363] on link "Import Users via Spreadsheet" at bounding box center [367, 378] width 212 height 101
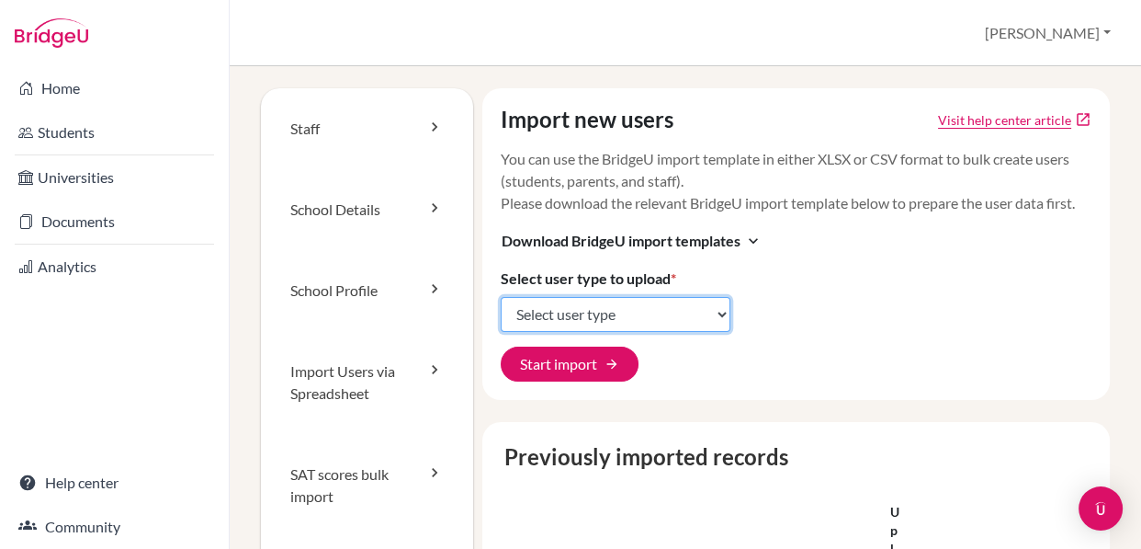
click at [705, 332] on select "Select user type Students Students and parents Parents Advisors Report writers" at bounding box center [616, 314] width 230 height 35
select select "students"
click at [501, 318] on select "Select user type Students Students and parents Parents Advisors Report writers" at bounding box center [616, 314] width 230 height 35
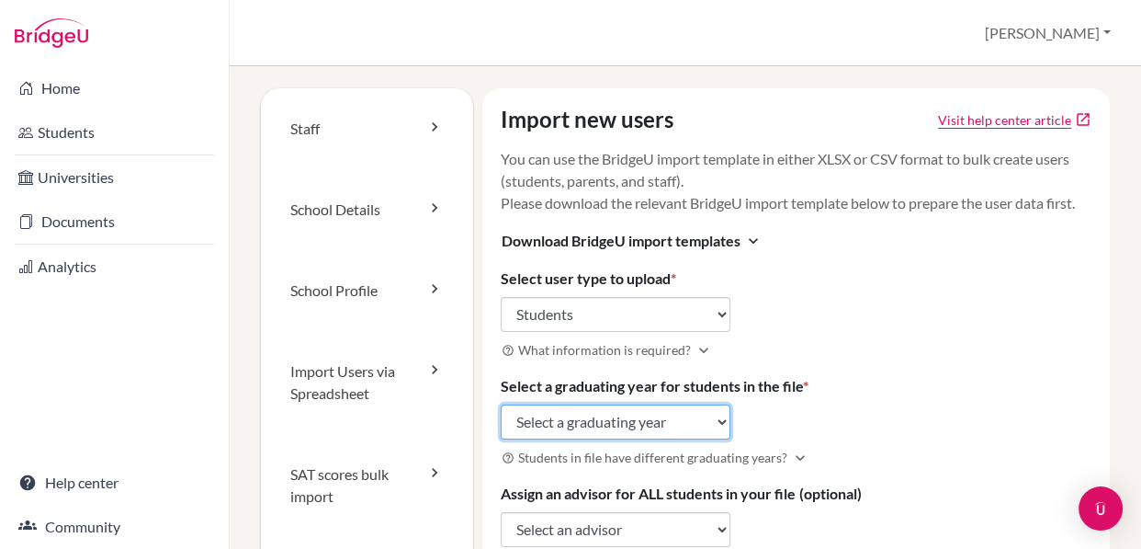
click at [714, 439] on select "Select a graduating year 2024 2025 2026 2027 2028 2029" at bounding box center [616, 421] width 230 height 35
select select "2027"
click at [501, 425] on select "Select a graduating year 2024 2025 2026 2027 2028 2029" at bounding box center [616, 421] width 230 height 35
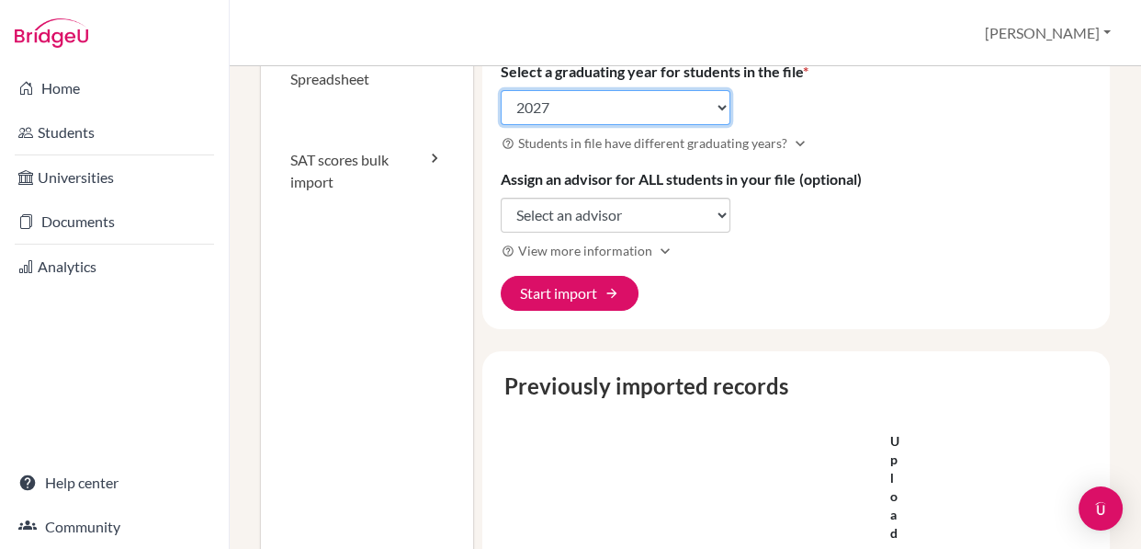
scroll to position [333, 0]
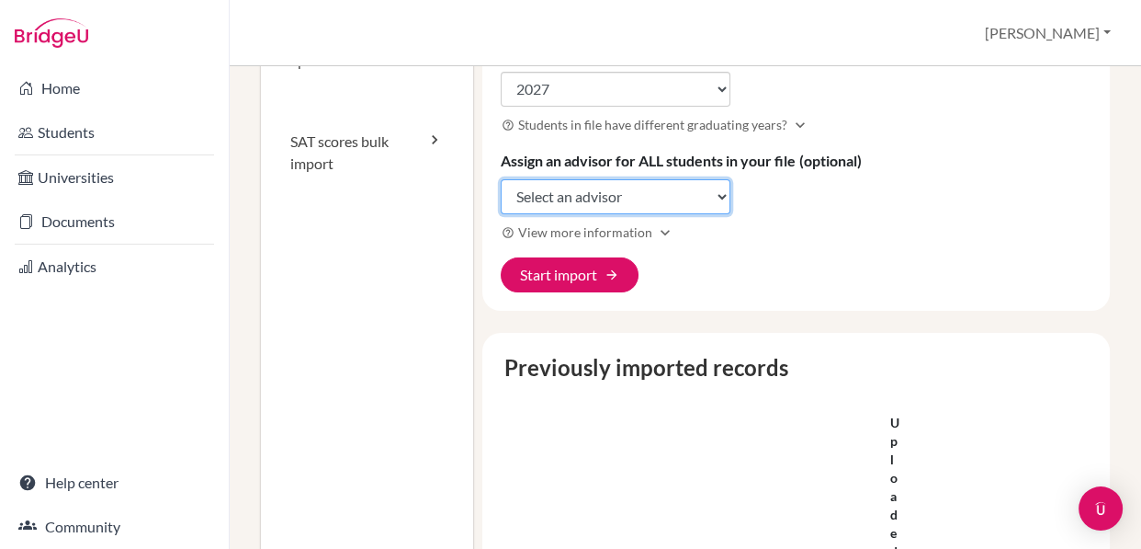
click at [716, 214] on select "Select an advisor James Baggaley Martin Clewlow Tony Coupe John Cowley Amy Darr…" at bounding box center [616, 196] width 230 height 35
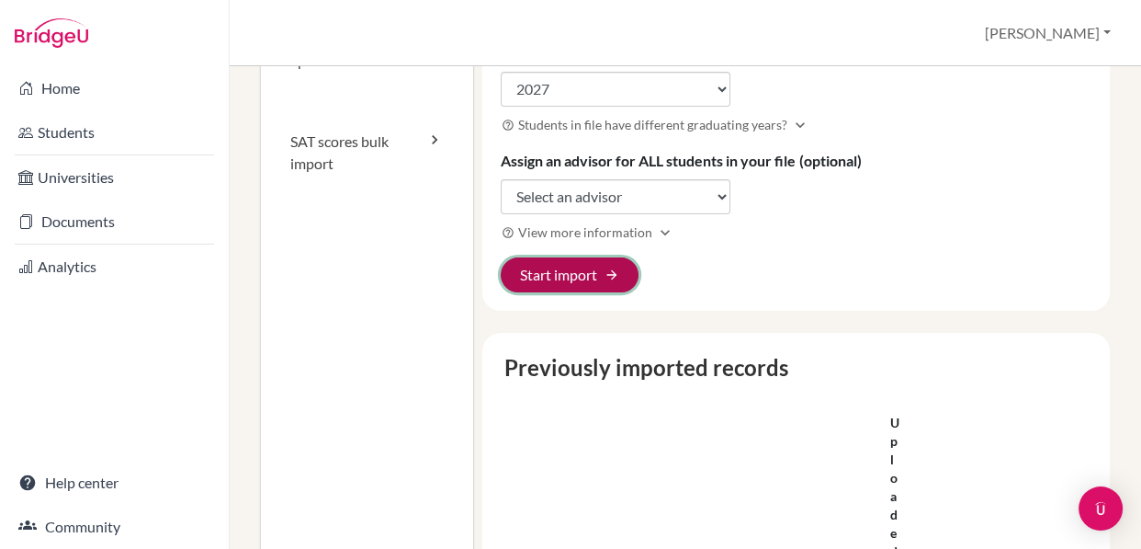
click at [588, 292] on button "Start import arrow_forward" at bounding box center [570, 274] width 138 height 35
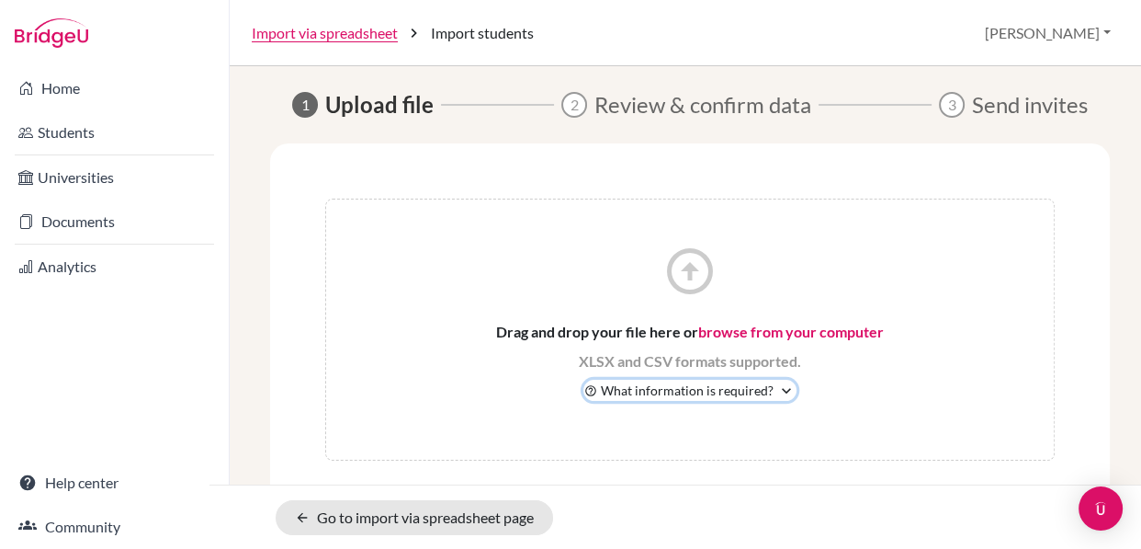
click at [782, 391] on icon "expand_more" at bounding box center [786, 390] width 18 height 18
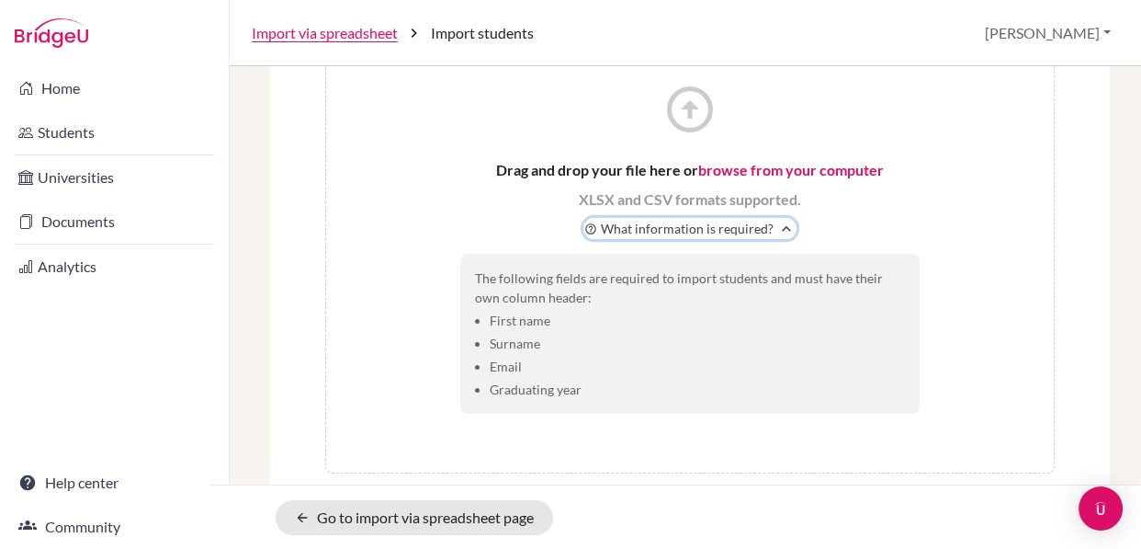
scroll to position [163, 0]
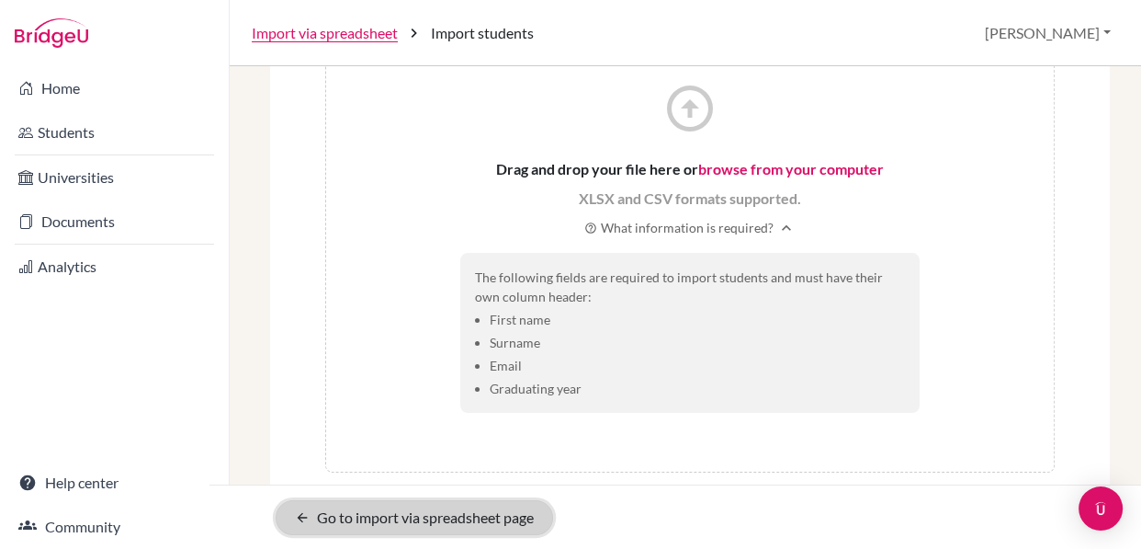
click at [432, 514] on link "arrow_back Go to import via spreadsheet page" at bounding box center [415, 517] width 278 height 35
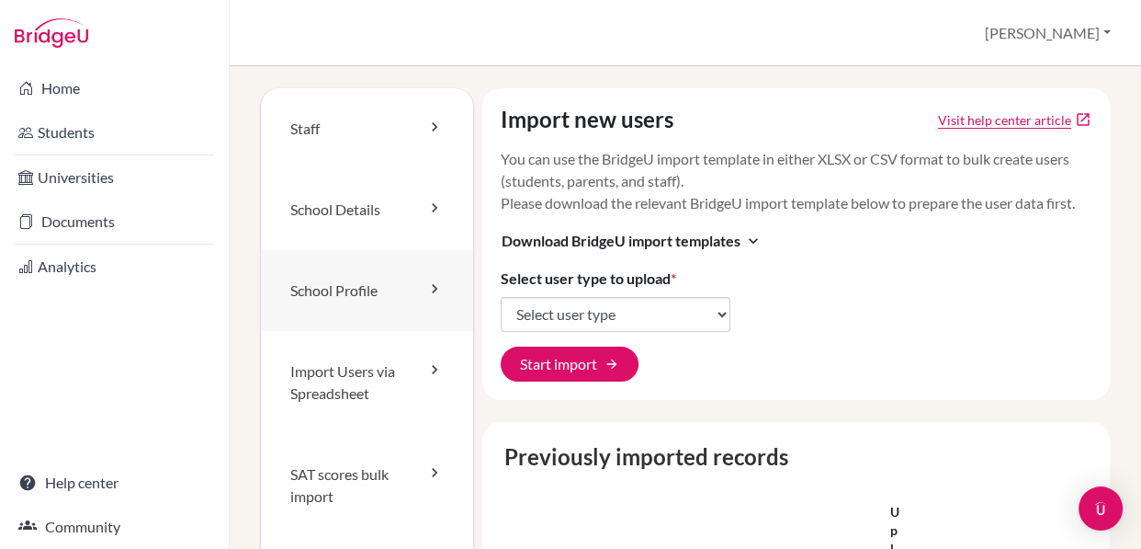
click at [399, 280] on link "School Profile" at bounding box center [367, 290] width 212 height 81
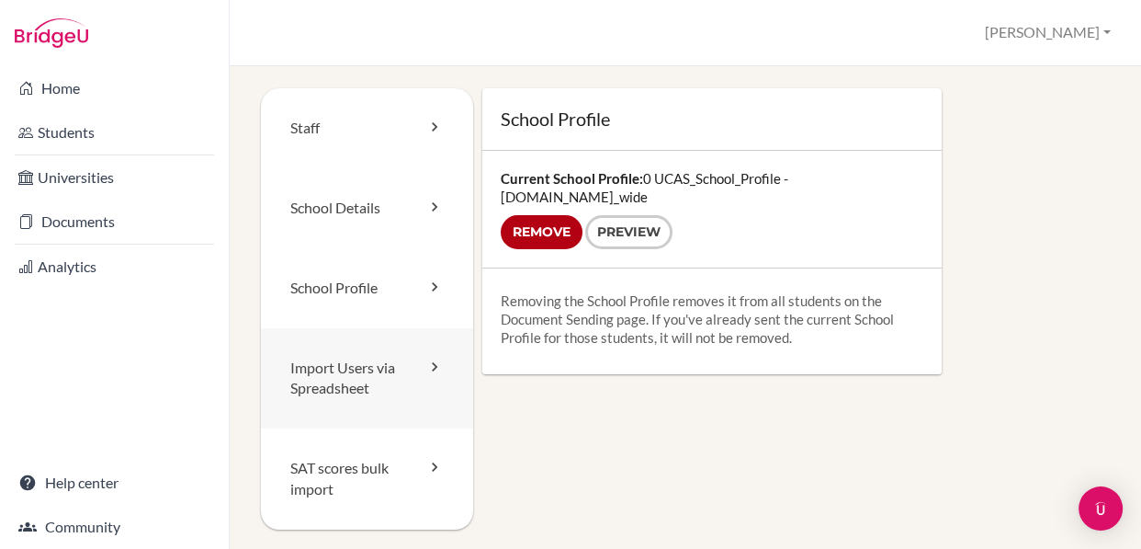
click at [400, 366] on link "Import Users via Spreadsheet" at bounding box center [367, 378] width 212 height 101
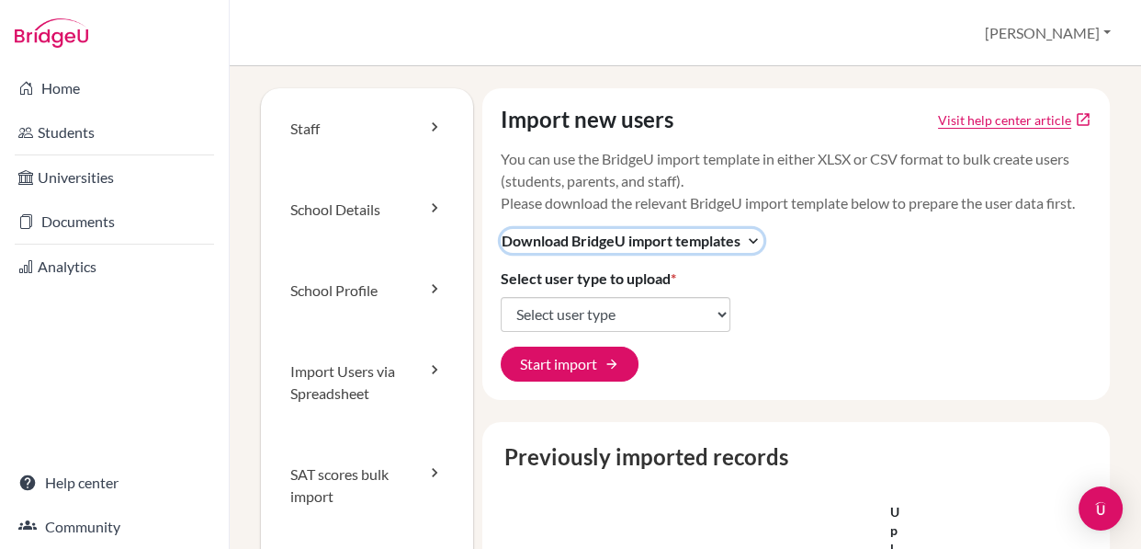
click at [660, 252] on span "Download BridgeU import templates" at bounding box center [621, 241] width 239 height 22
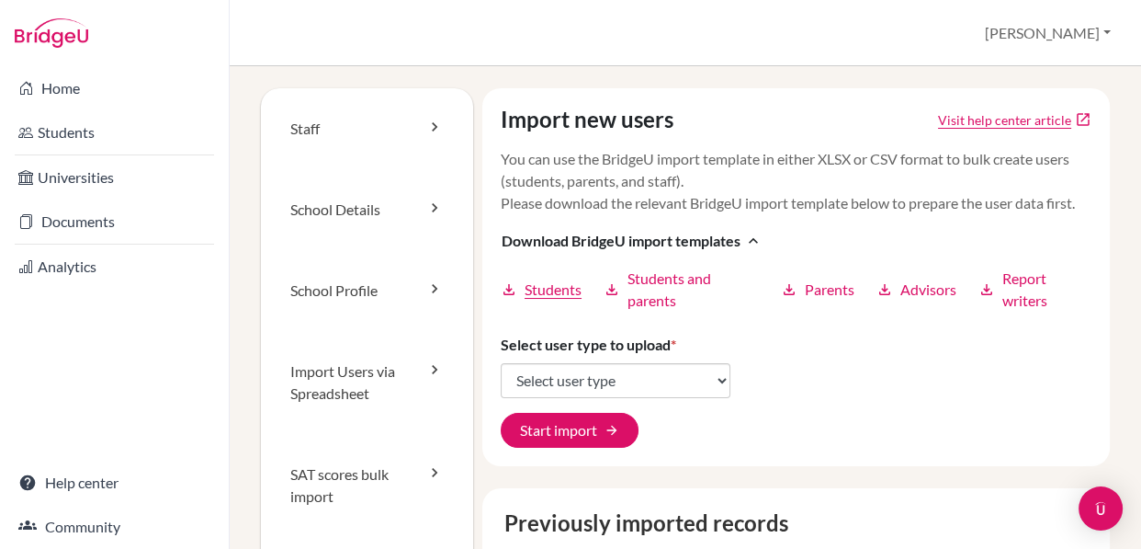
click at [550, 300] on span "Students" at bounding box center [553, 289] width 57 height 22
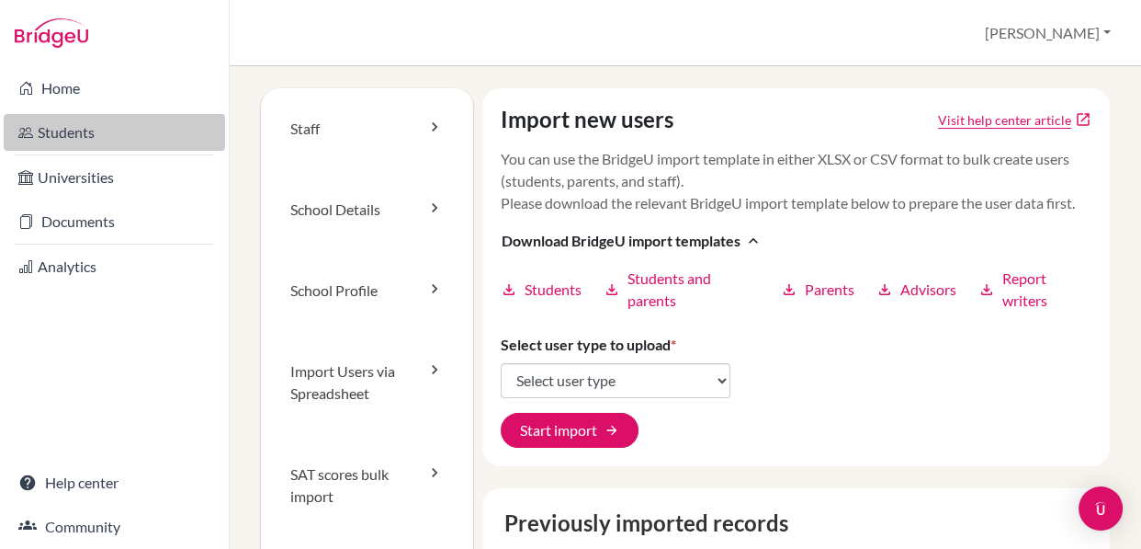
click at [59, 127] on link "Students" at bounding box center [114, 132] width 221 height 37
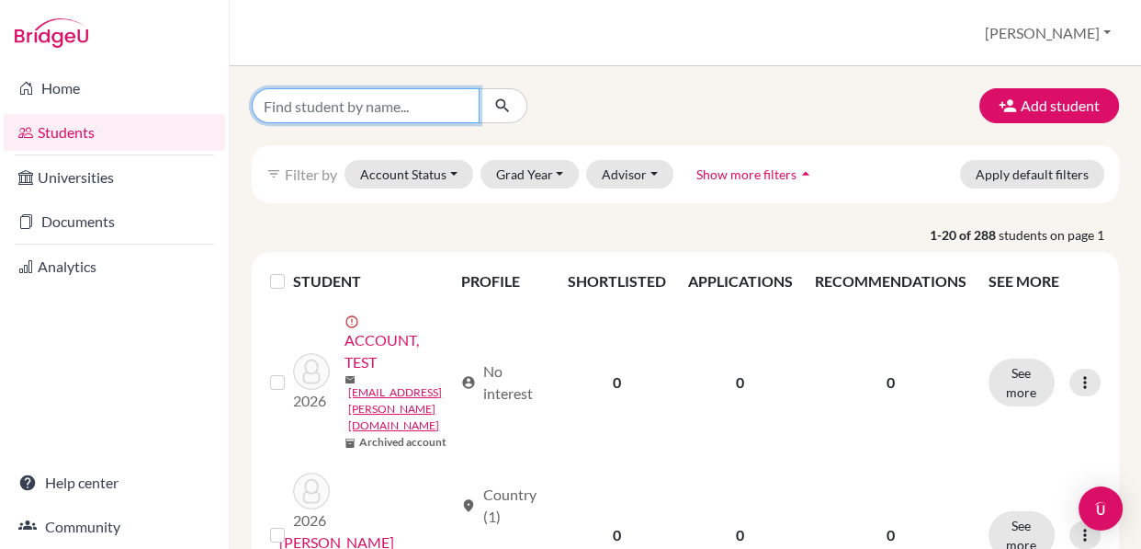
click at [444, 112] on input "Find student by name..." at bounding box center [366, 105] width 228 height 35
type input "[PERSON_NAME]"
click at [493, 108] on icon "submit" at bounding box center [502, 105] width 18 height 18
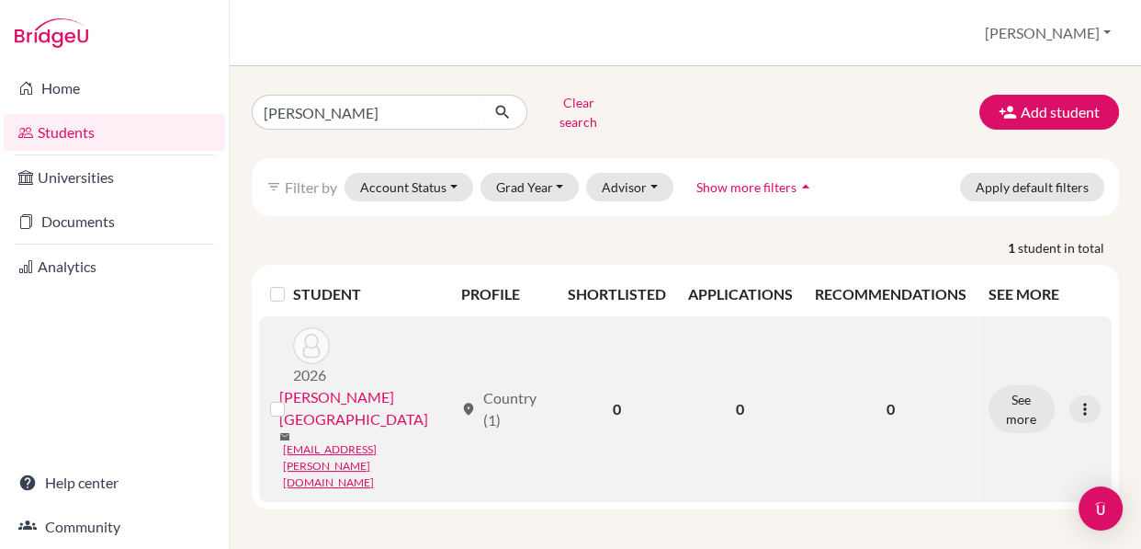
click at [330, 386] on link "[PERSON_NAME][GEOGRAPHIC_DATA]" at bounding box center [366, 408] width 174 height 44
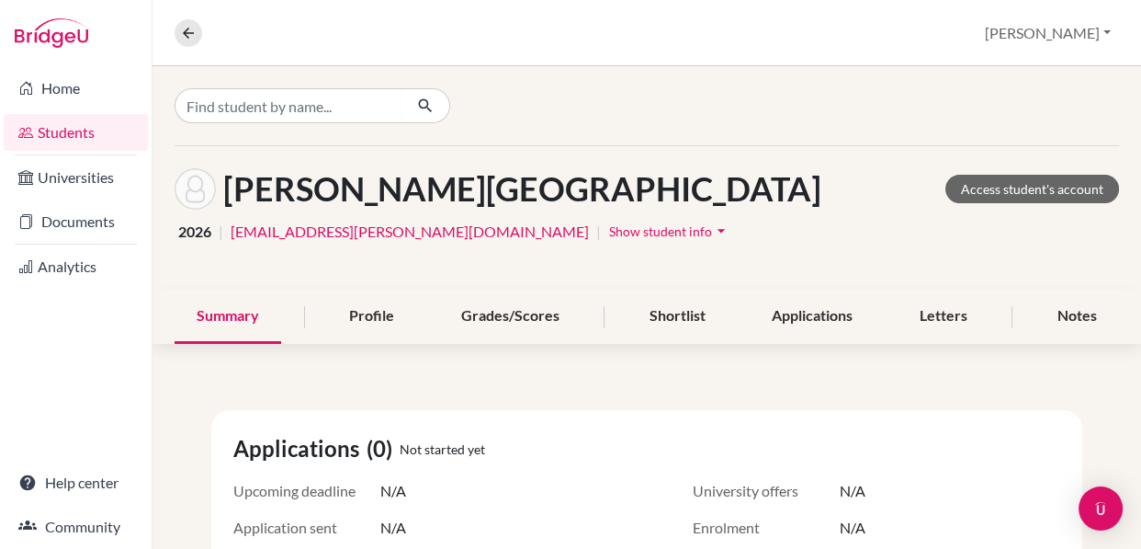
click at [712, 232] on icon "arrow_drop_down" at bounding box center [721, 230] width 18 height 18
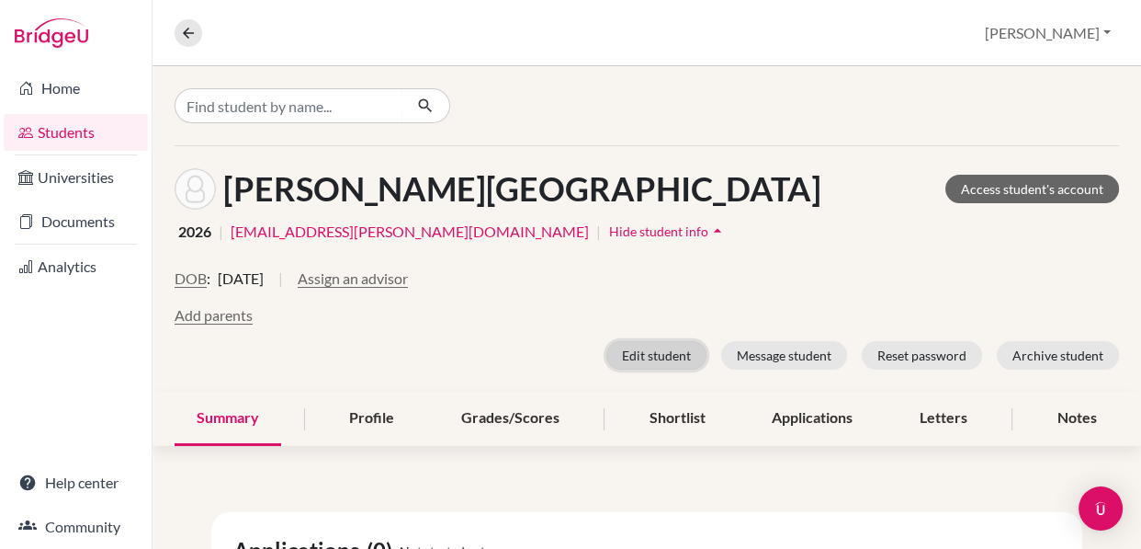
click at [652, 352] on button "Edit student" at bounding box center [657, 355] width 100 height 28
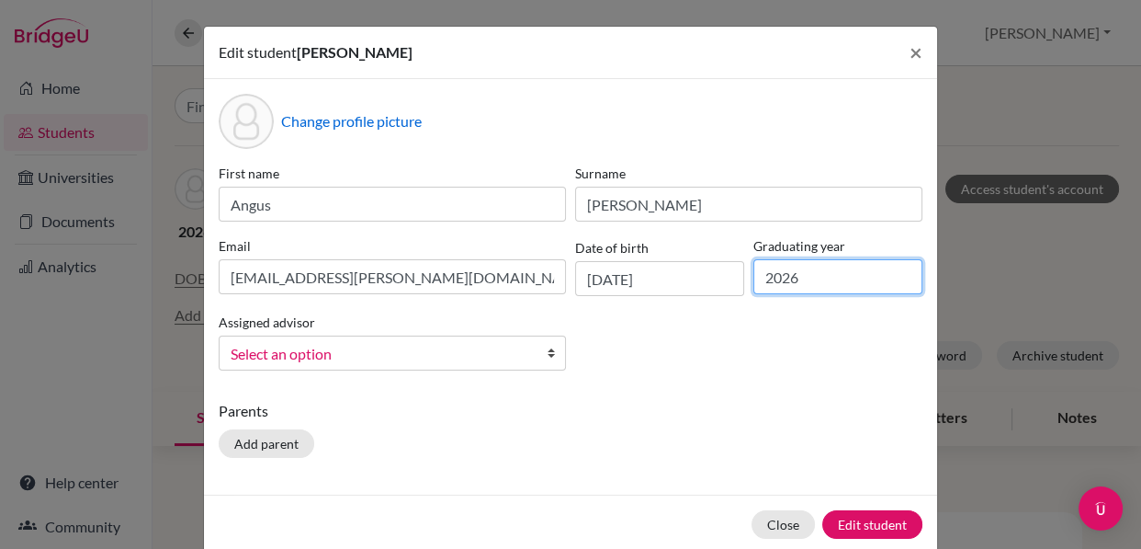
click at [799, 280] on input "2026" at bounding box center [838, 276] width 169 height 35
type input "2027"
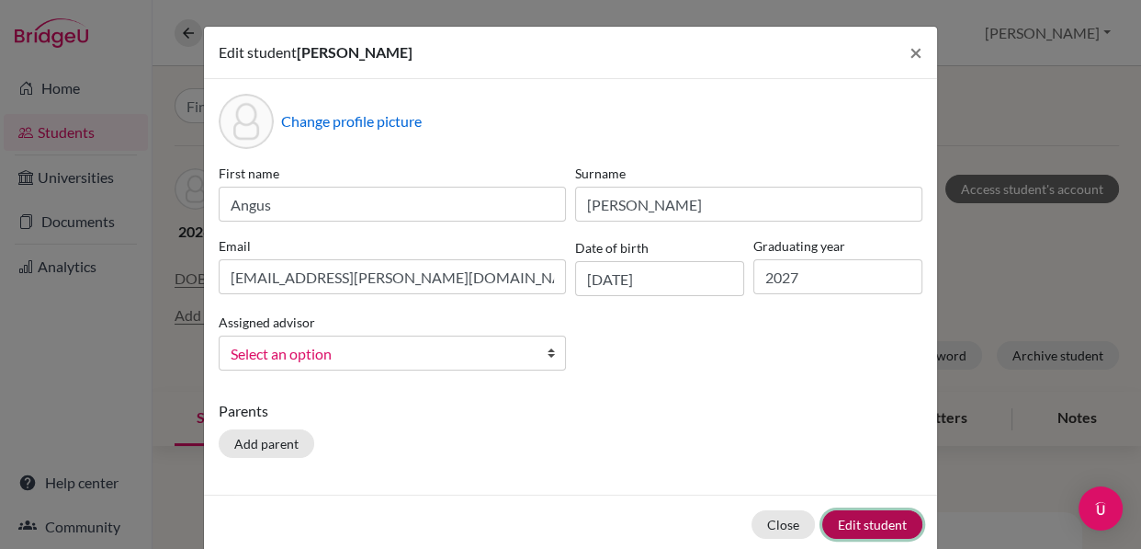
click at [843, 515] on button "Edit student" at bounding box center [872, 524] width 100 height 28
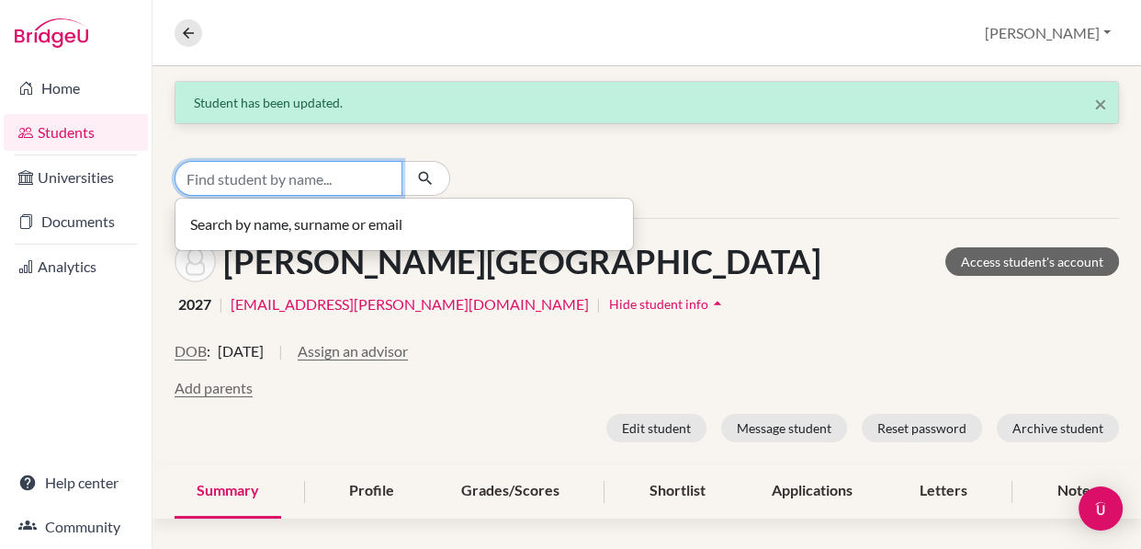
click at [381, 176] on input "Find student by name..." at bounding box center [289, 178] width 228 height 35
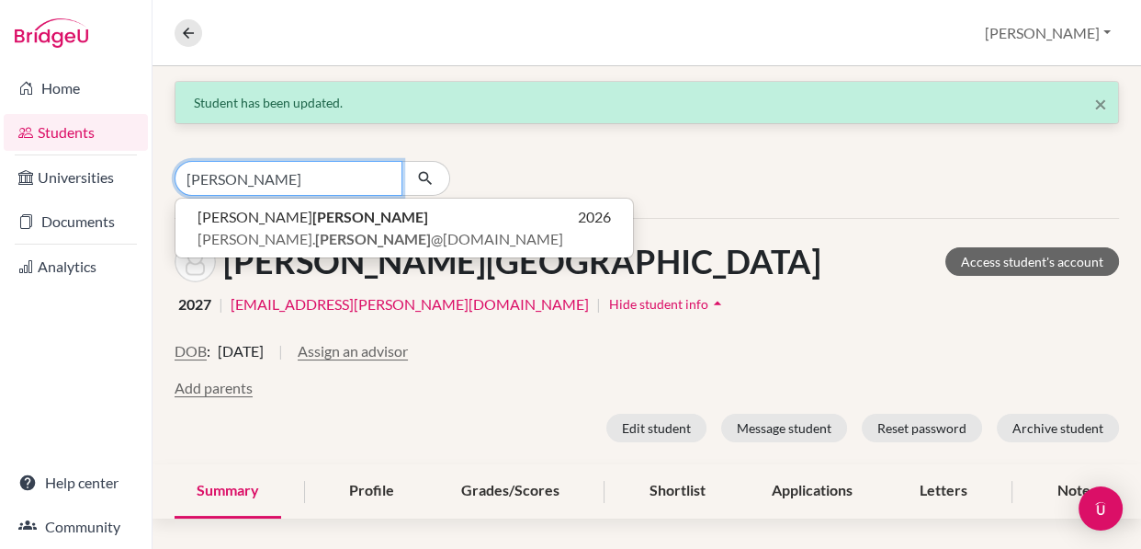
type input "[PERSON_NAME]"
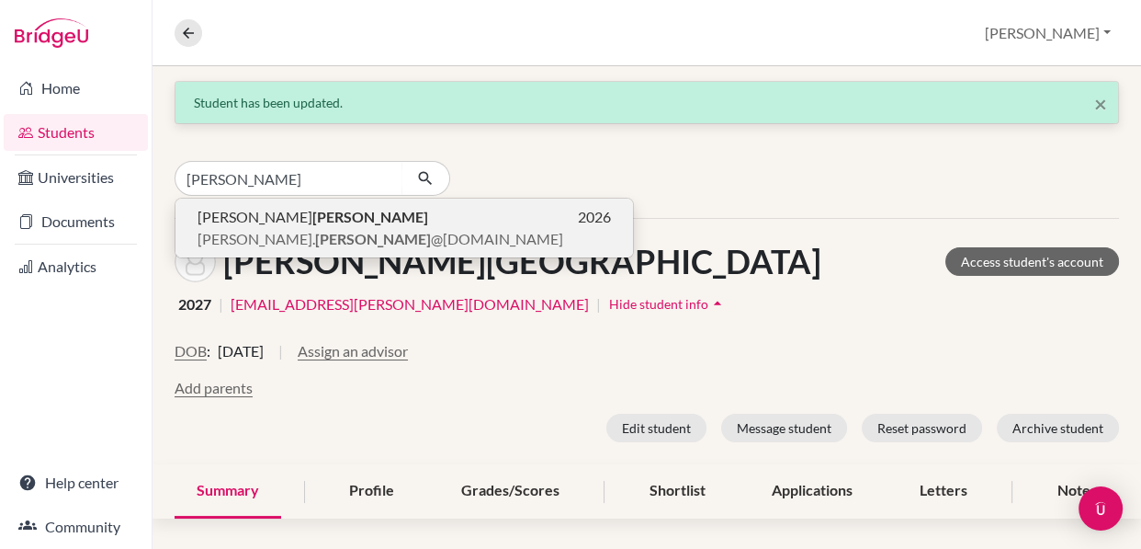
click at [358, 224] on p "[PERSON_NAME] 2026" at bounding box center [405, 217] width 414 height 22
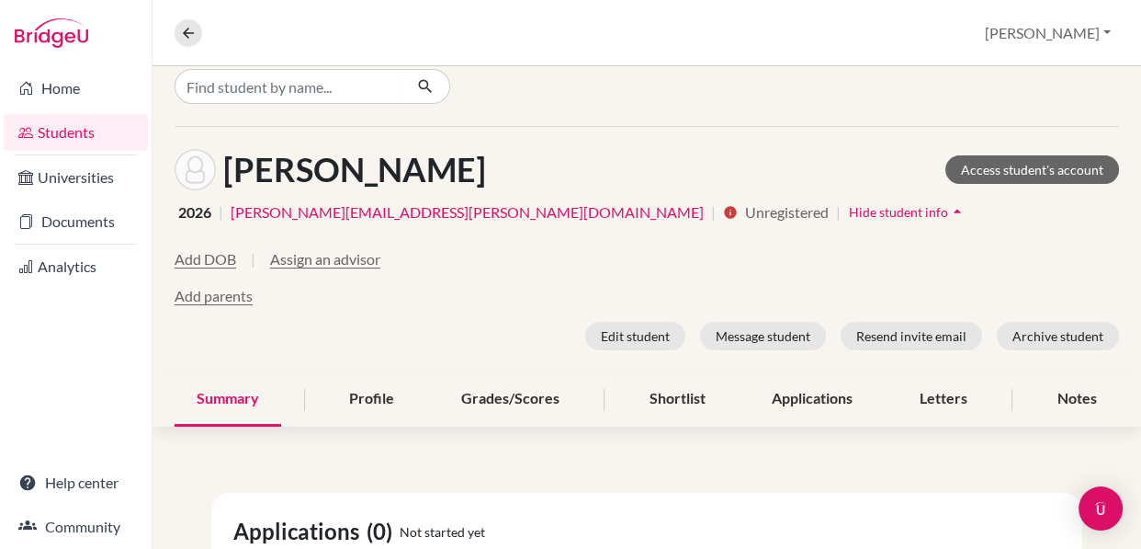
scroll to position [91, 0]
click at [374, 176] on h1 "[PERSON_NAME]" at bounding box center [354, 171] width 263 height 40
click at [648, 335] on button "Edit student" at bounding box center [635, 337] width 100 height 28
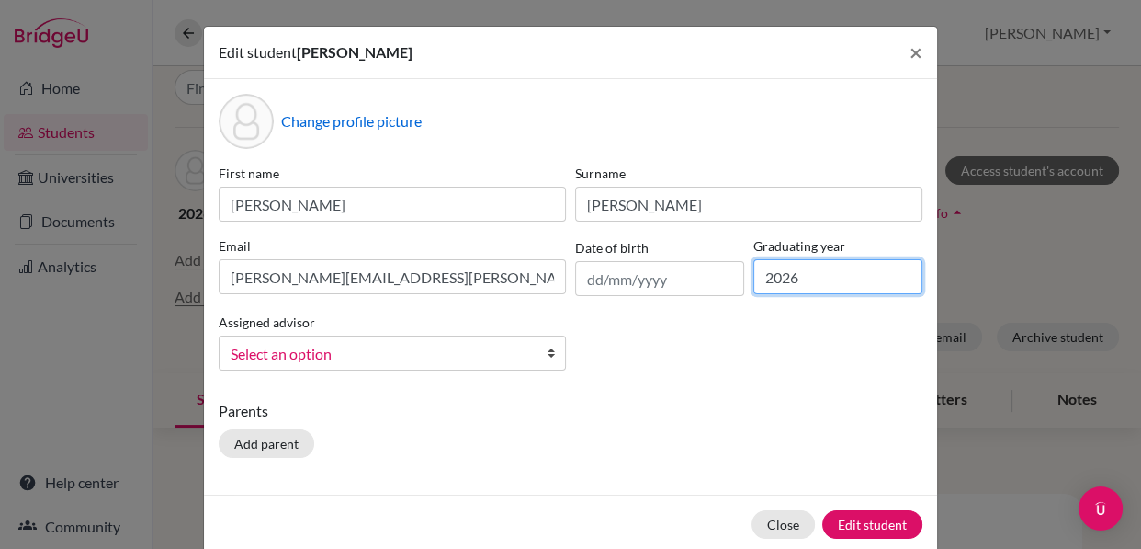
click at [794, 278] on input "2026" at bounding box center [838, 276] width 169 height 35
type input "2027"
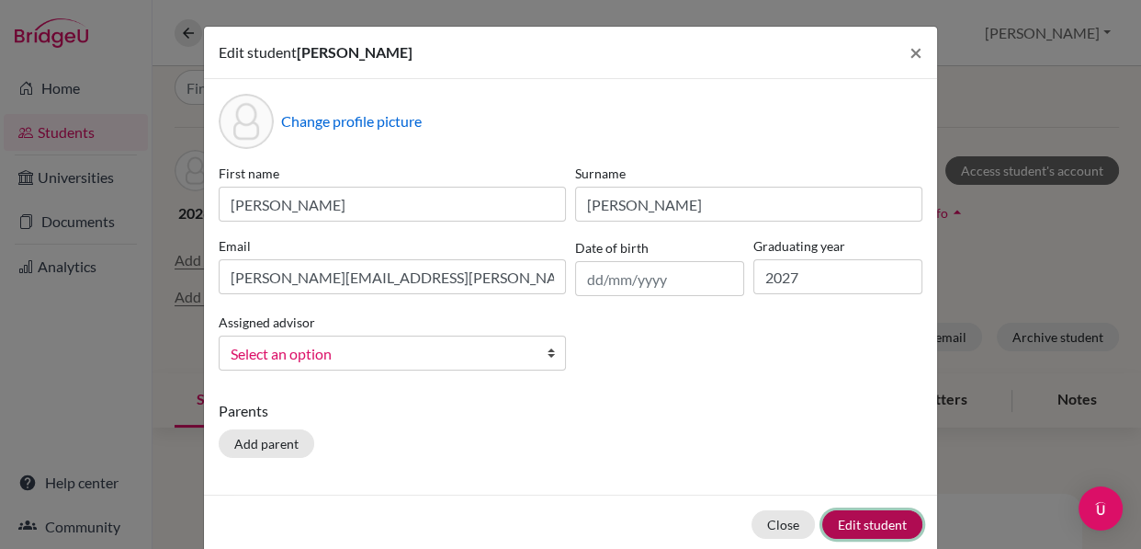
click at [876, 527] on button "Edit student" at bounding box center [872, 524] width 100 height 28
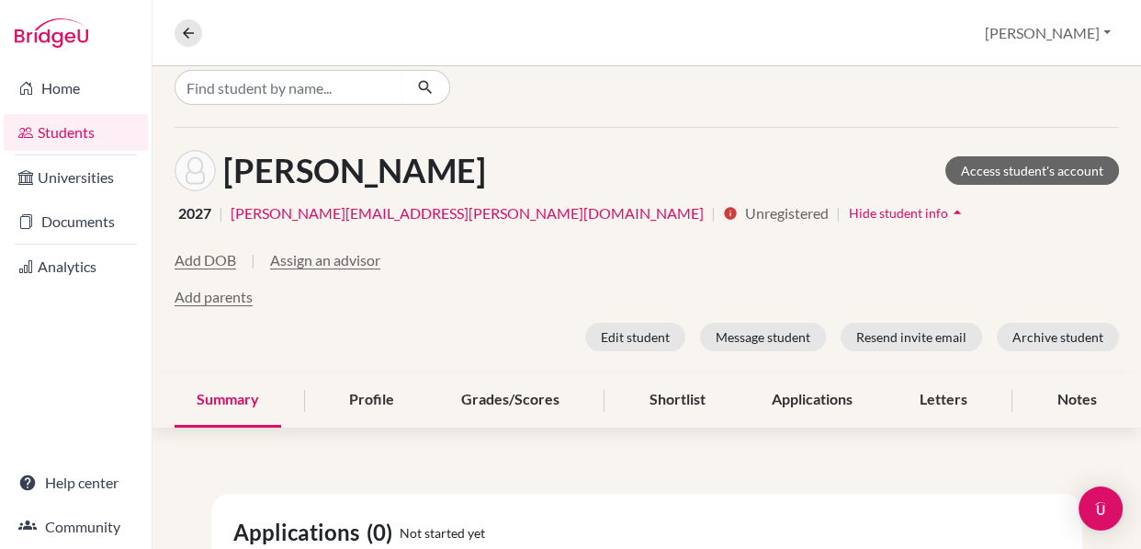
click at [724, 277] on div "Add DOB | Assign an advisor" at bounding box center [647, 267] width 945 height 37
